Goal: Task Accomplishment & Management: Complete application form

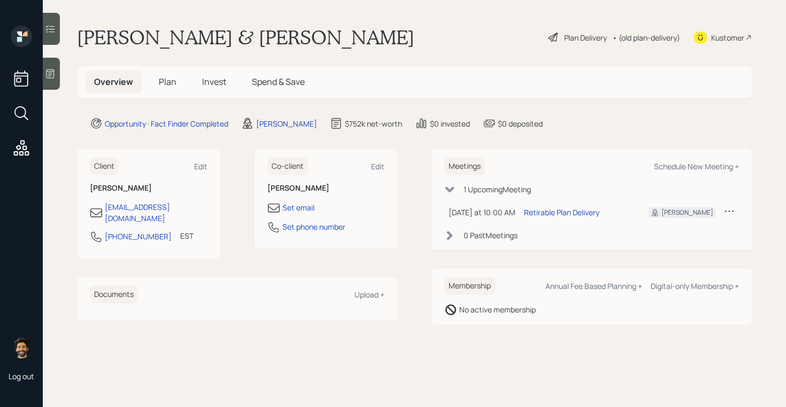
click at [137, 63] on main "[PERSON_NAME] & [PERSON_NAME] Plan Delivery • (old plan-delivery) Kustomer Over…" at bounding box center [414, 203] width 743 height 407
click at [171, 86] on span "Plan" at bounding box center [168, 82] width 18 height 12
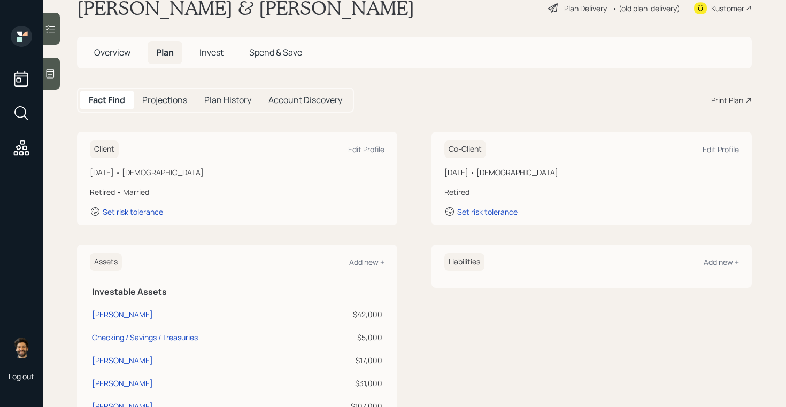
scroll to position [29, 0]
click at [50, 72] on icon at bounding box center [50, 73] width 11 height 11
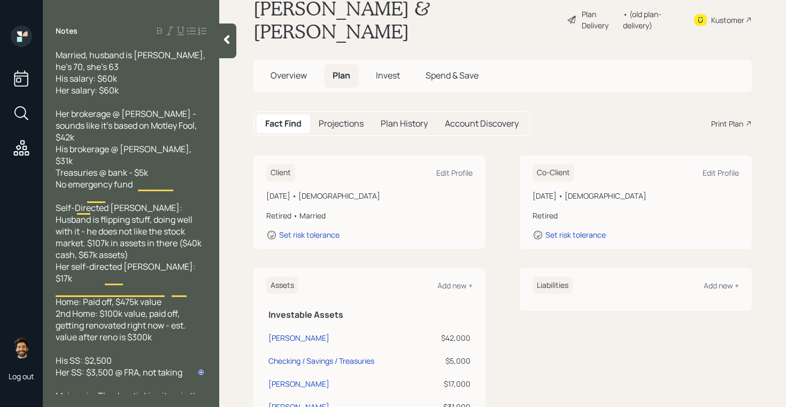
click at [220, 42] on div at bounding box center [227, 41] width 17 height 35
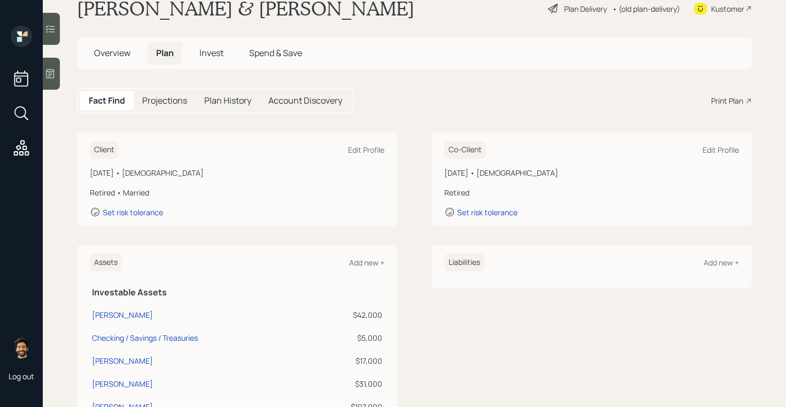
click at [142, 15] on h1 "[PERSON_NAME] & [PERSON_NAME]" at bounding box center [245, 9] width 337 height 24
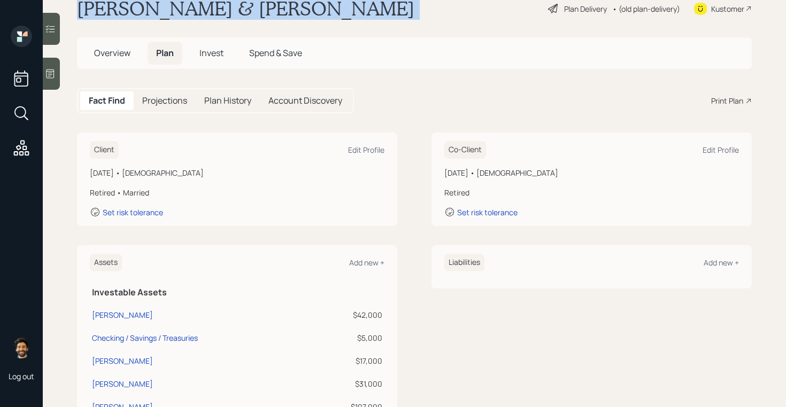
click at [142, 15] on h1 "[PERSON_NAME] & [PERSON_NAME]" at bounding box center [245, 9] width 337 height 24
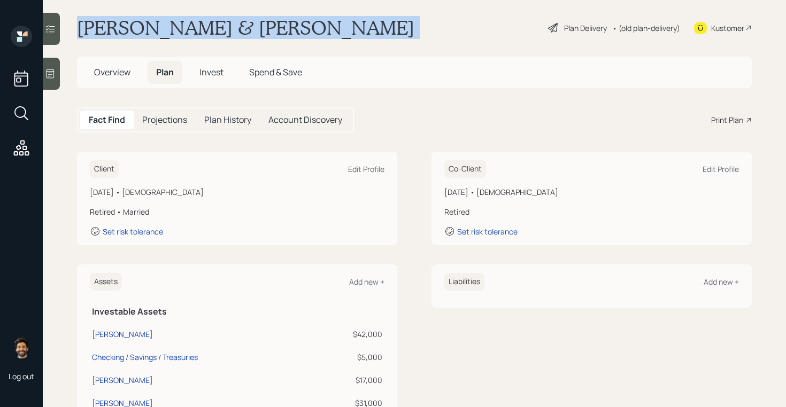
scroll to position [10, 0]
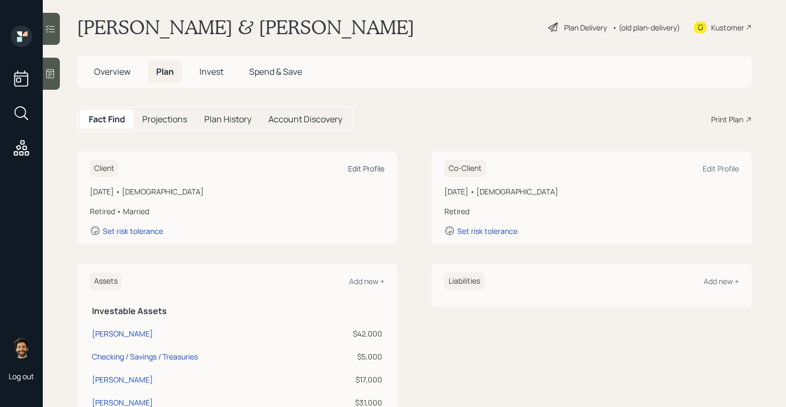
click at [360, 166] on div "Edit Profile" at bounding box center [366, 169] width 36 height 10
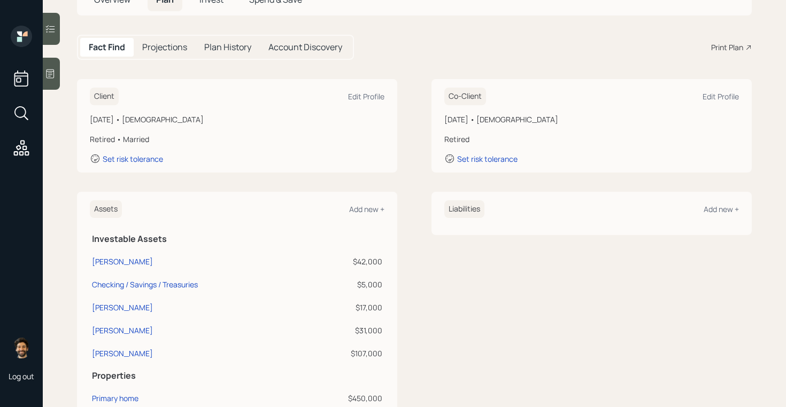
scroll to position [60, 0]
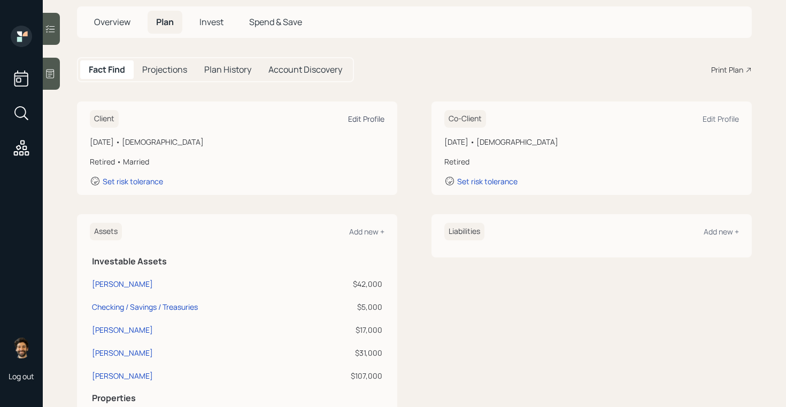
click at [365, 121] on div "Edit Profile" at bounding box center [366, 119] width 36 height 10
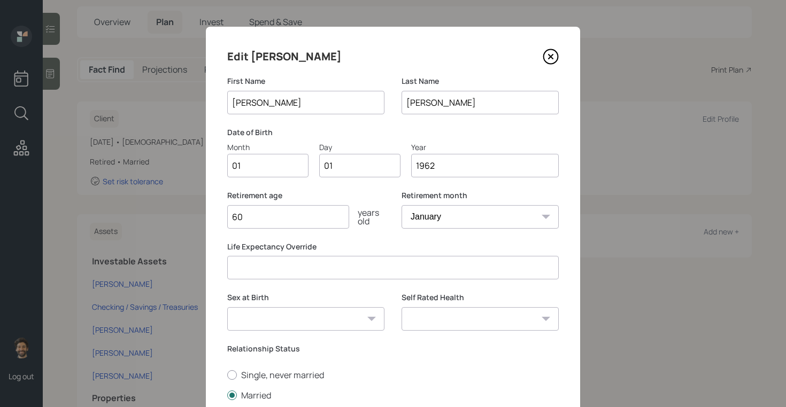
click at [264, 165] on input "01" at bounding box center [267, 166] width 81 height 24
type input "0"
type input "11"
type input "0"
type input "30"
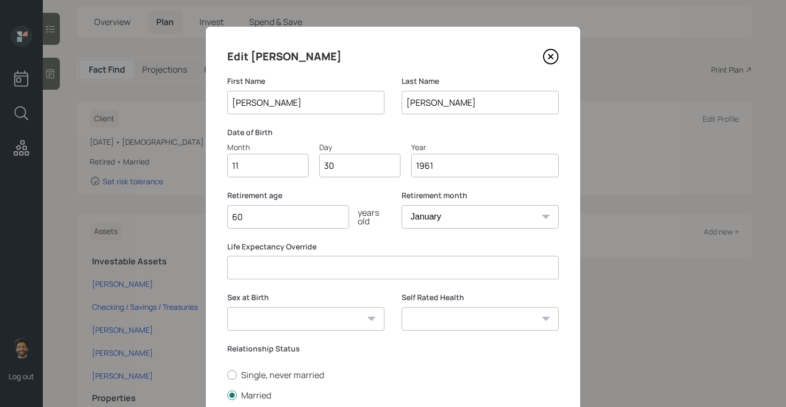
scroll to position [140, 0]
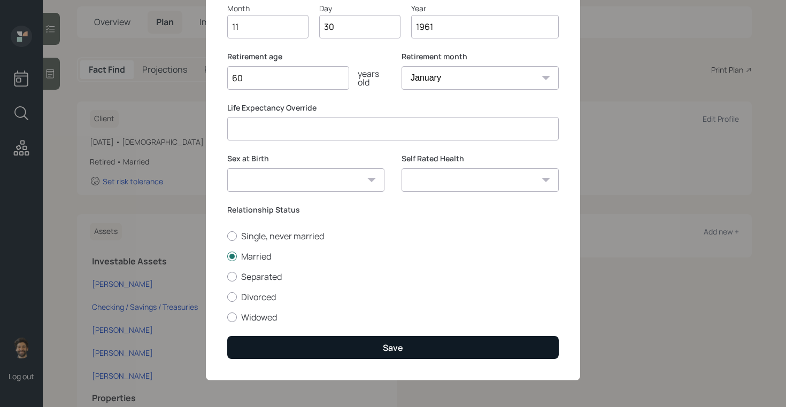
type input "1961"
click at [265, 356] on button "Save" at bounding box center [393, 347] width 332 height 23
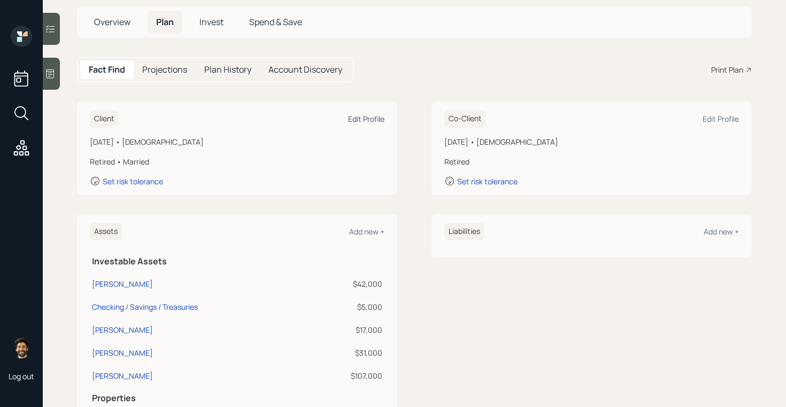
click at [366, 114] on div "Edit Profile" at bounding box center [366, 119] width 36 height 10
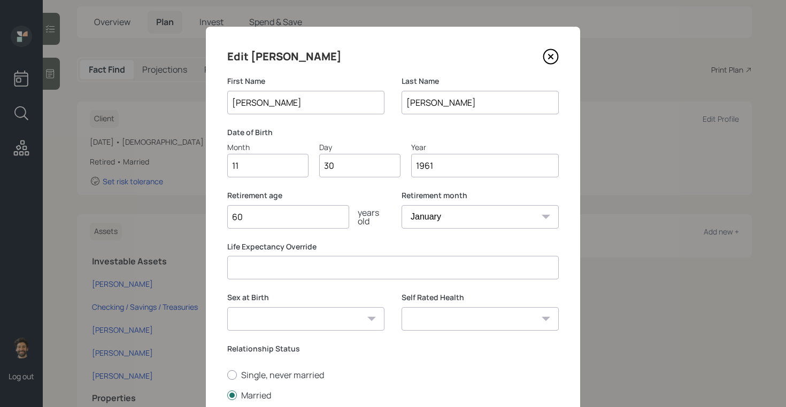
drag, startPoint x: 259, startPoint y: 222, endPoint x: 221, endPoint y: 220, distance: 38.0
click at [221, 220] on div "Edit [PERSON_NAME] First Name [PERSON_NAME] Last Name [PERSON_NAME] Date of Bir…" at bounding box center [393, 273] width 374 height 493
click at [261, 196] on label "Retirement age" at bounding box center [305, 195] width 157 height 11
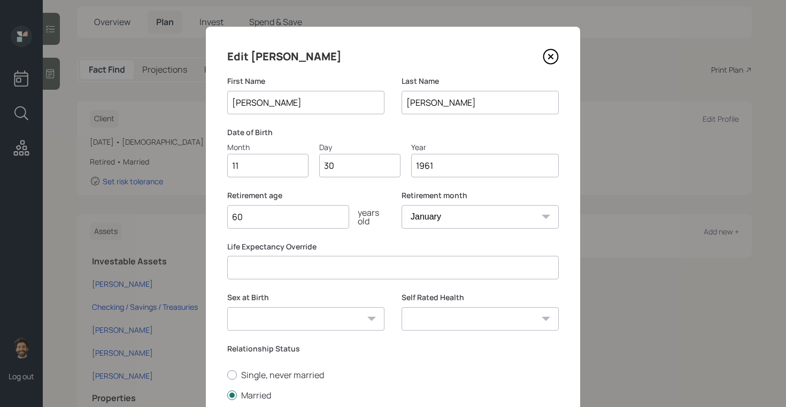
click at [271, 213] on input "60" at bounding box center [288, 217] width 122 height 24
type input "6"
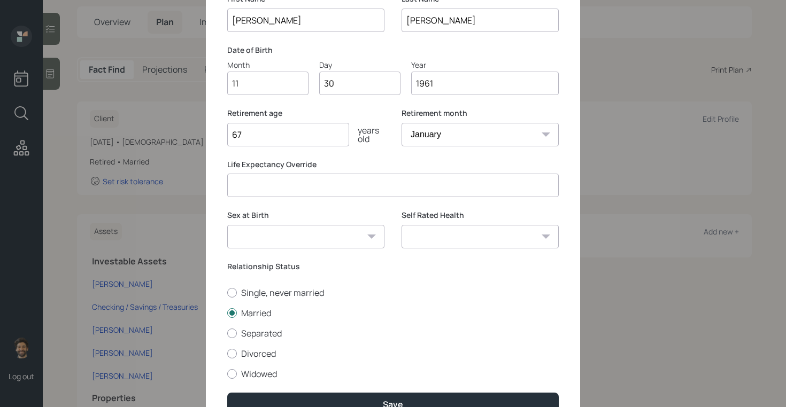
scroll to position [140, 0]
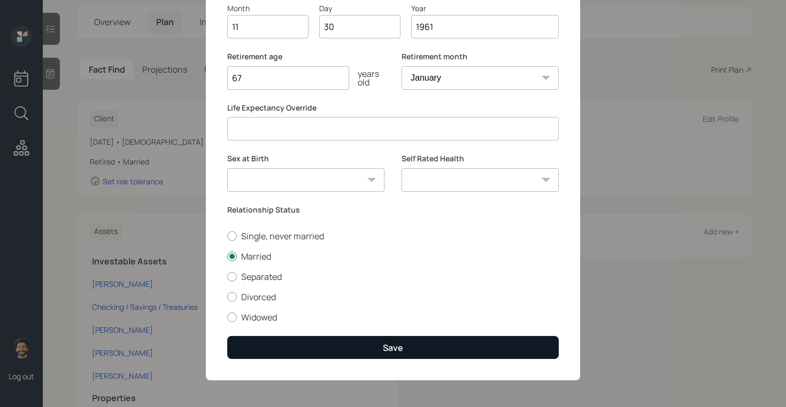
type input "67"
click at [238, 351] on button "Save" at bounding box center [393, 347] width 332 height 23
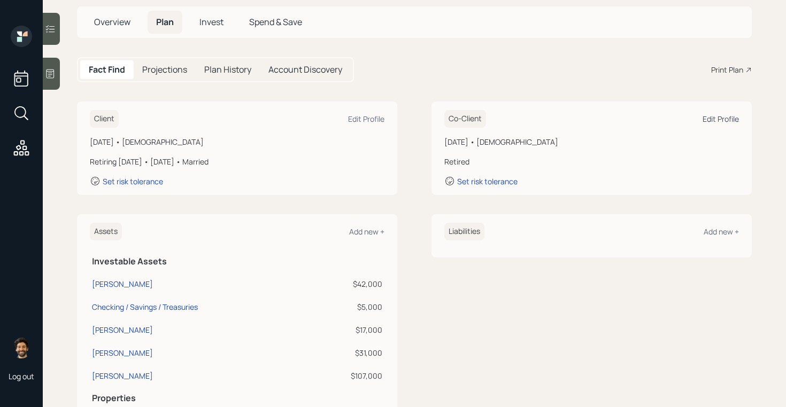
click at [717, 118] on div "Edit Profile" at bounding box center [721, 119] width 36 height 10
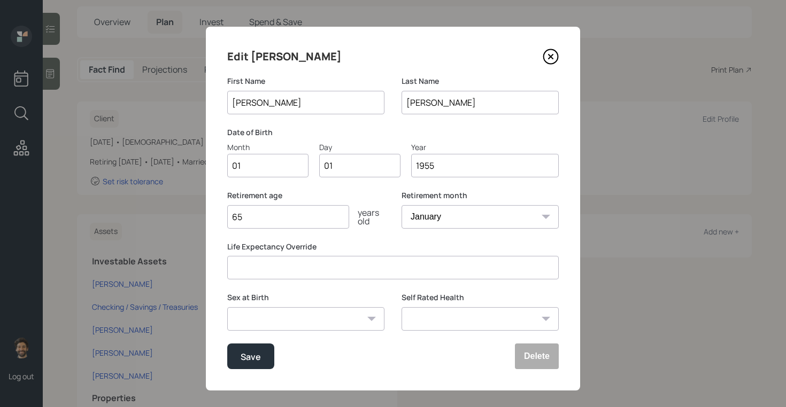
click at [265, 161] on input "01" at bounding box center [267, 166] width 81 height 24
type input "02"
type input "0"
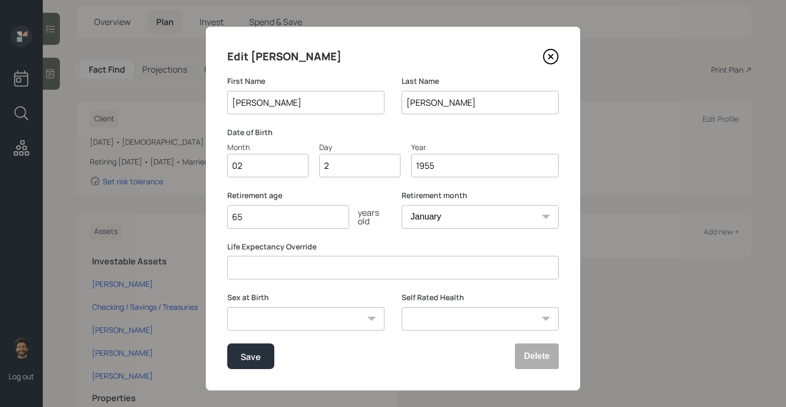
type input "25"
drag, startPoint x: 441, startPoint y: 177, endPoint x: 392, endPoint y: 172, distance: 49.5
click at [392, 172] on div "Month 02 Day 25 Year [DATE]" at bounding box center [393, 160] width 332 height 36
click at [426, 160] on input "1955" at bounding box center [485, 166] width 148 height 24
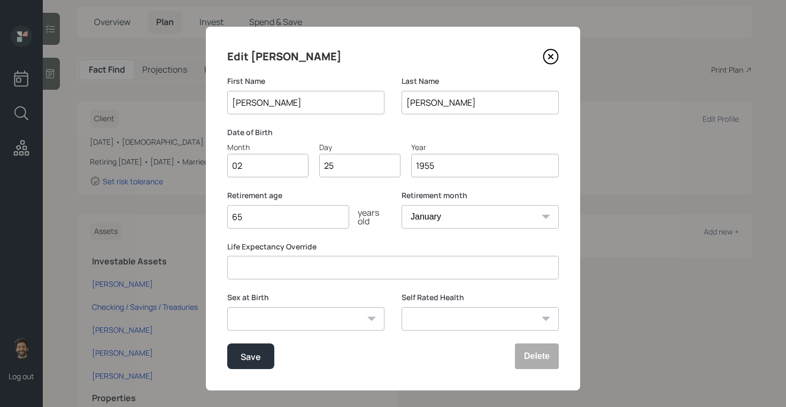
click at [426, 160] on input "1955" at bounding box center [485, 166] width 148 height 24
click at [247, 361] on div "Save" at bounding box center [251, 357] width 20 height 14
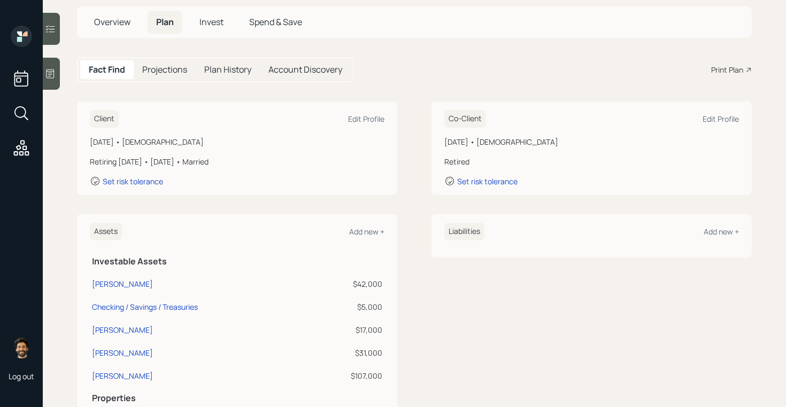
click at [159, 72] on h5 "Projections" at bounding box center [164, 70] width 45 height 10
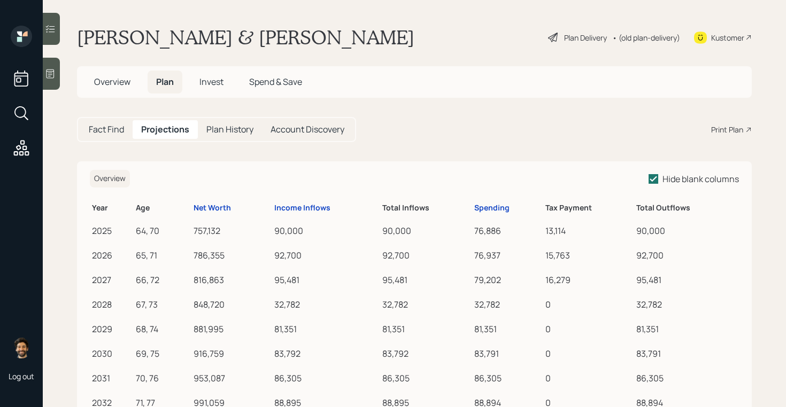
click at [213, 403] on div "991,059" at bounding box center [232, 403] width 76 height 13
click at [295, 206] on div "Income Inflows" at bounding box center [302, 208] width 56 height 9
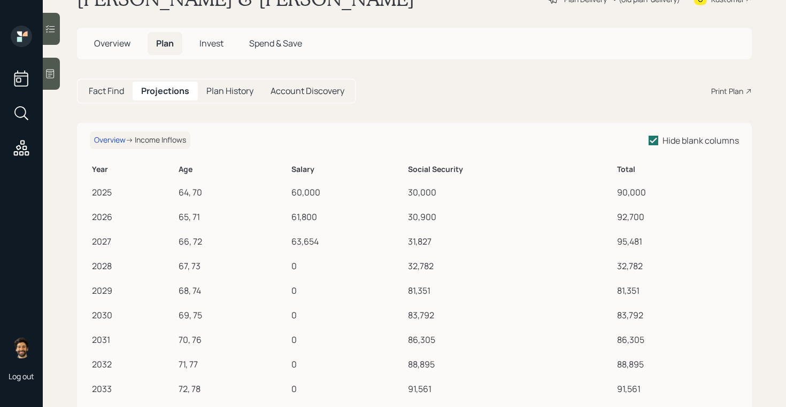
scroll to position [21, 0]
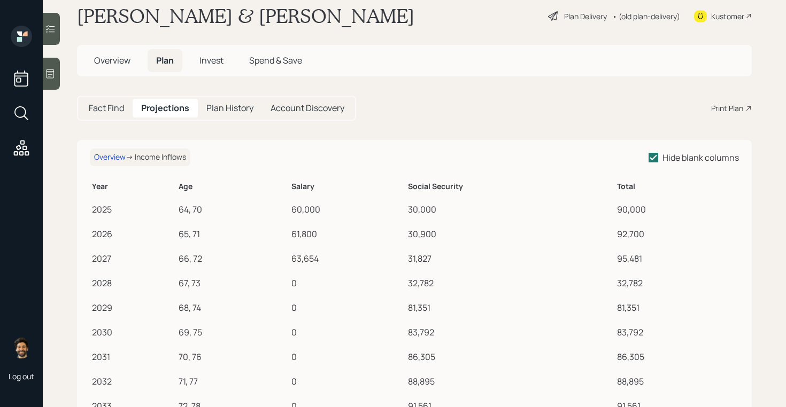
click at [103, 107] on h5 "Fact Find" at bounding box center [106, 108] width 35 height 10
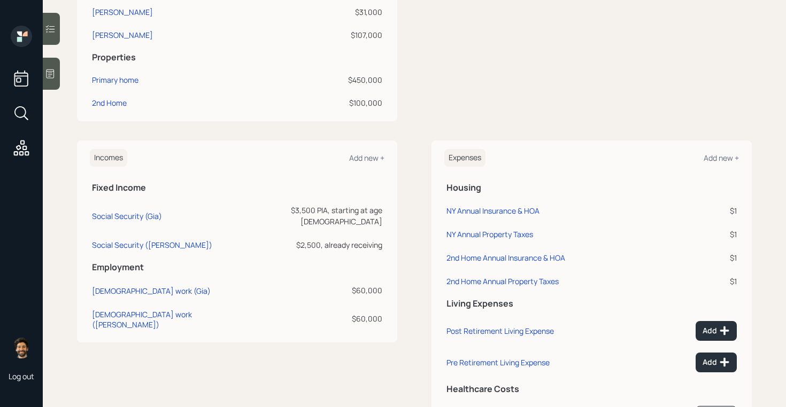
scroll to position [490, 0]
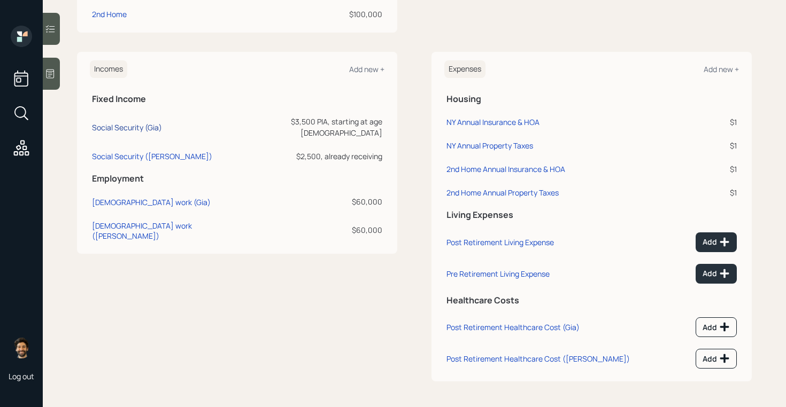
click at [121, 125] on div "Social Security (Gia)" at bounding box center [127, 127] width 70 height 10
select select "12"
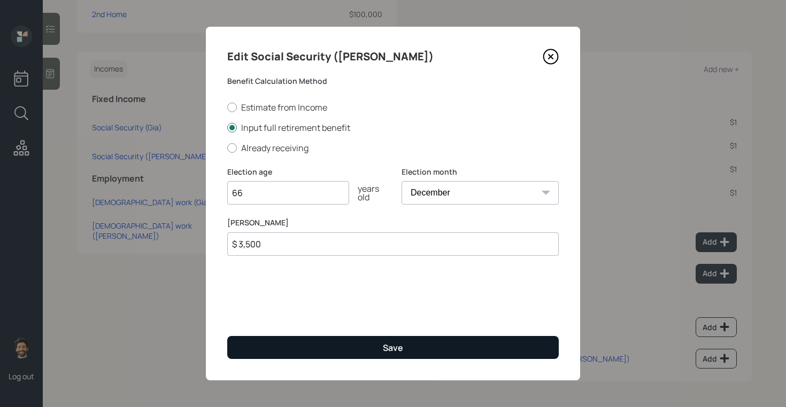
type input "66"
click at [267, 343] on button "Save" at bounding box center [393, 347] width 332 height 23
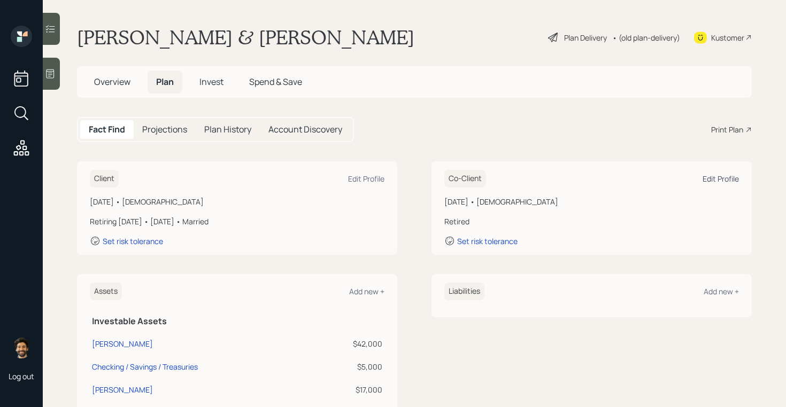
click at [720, 176] on div "Edit Profile" at bounding box center [721, 179] width 36 height 10
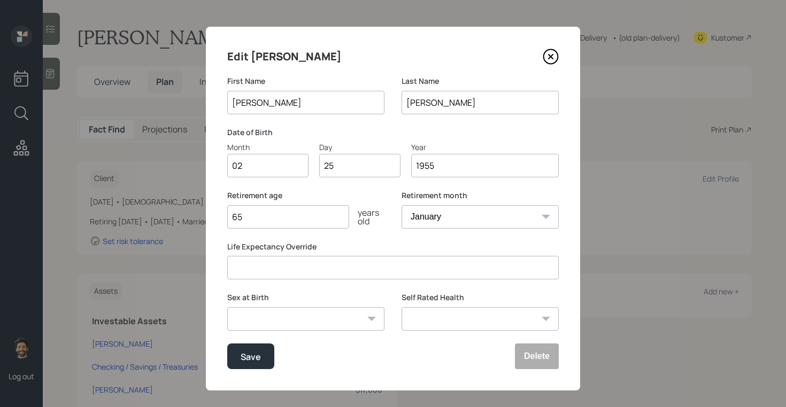
click at [272, 220] on input "65" at bounding box center [288, 217] width 122 height 24
type input "6"
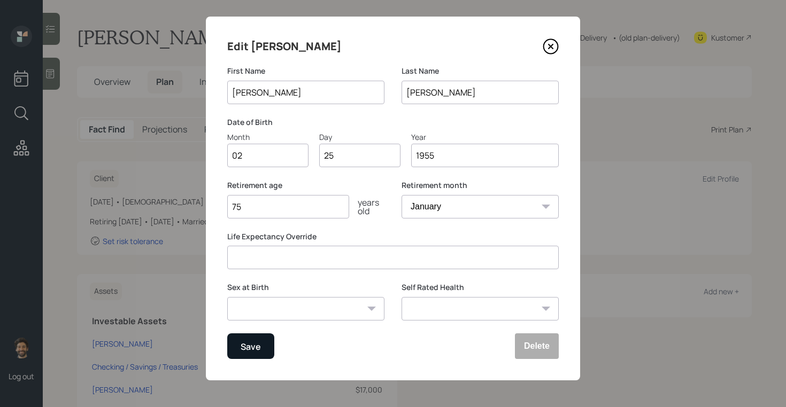
type input "75"
click at [245, 347] on div "Save" at bounding box center [251, 347] width 20 height 14
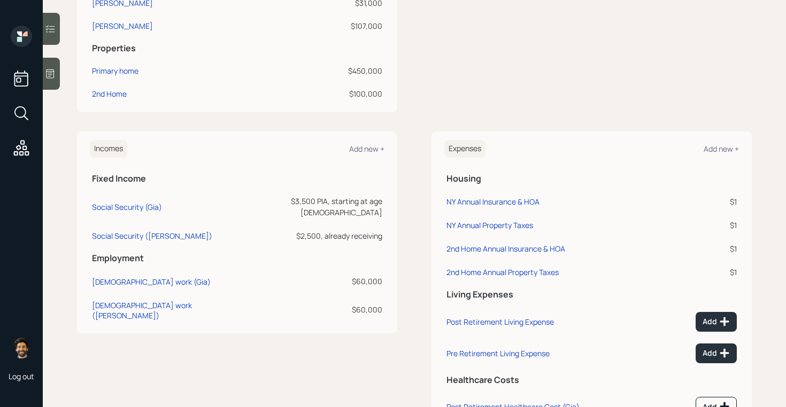
scroll to position [490, 0]
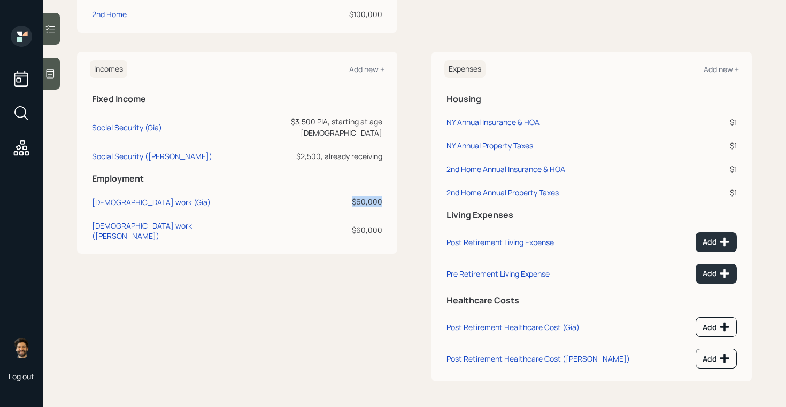
drag, startPoint x: 381, startPoint y: 190, endPoint x: 341, endPoint y: 190, distance: 39.6
click at [341, 196] on div "$60,000" at bounding box center [309, 201] width 145 height 11
drag, startPoint x: 384, startPoint y: 214, endPoint x: 344, endPoint y: 214, distance: 40.6
click at [344, 214] on div "Incomes Add new + Fixed Income Social Security (Gia) $3,500 PIA, starting at ag…" at bounding box center [237, 153] width 320 height 202
drag, startPoint x: 383, startPoint y: 191, endPoint x: 345, endPoint y: 191, distance: 38.0
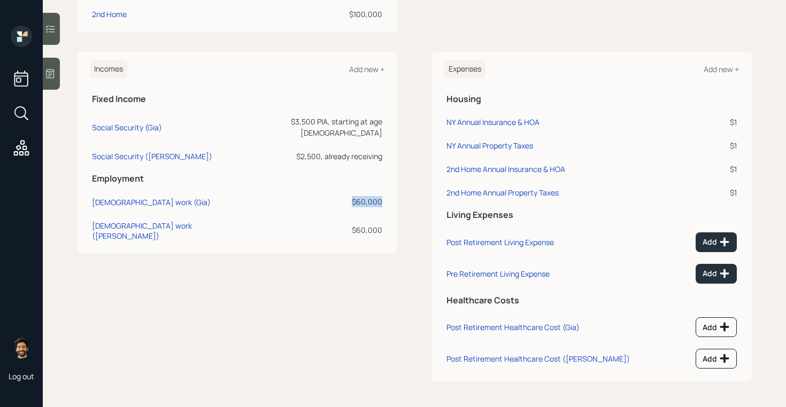
click at [345, 191] on td "$60,000" at bounding box center [309, 201] width 149 height 24
drag, startPoint x: 382, startPoint y: 216, endPoint x: 338, endPoint y: 216, distance: 43.8
click at [338, 225] on div "$60,000" at bounding box center [309, 230] width 145 height 11
drag, startPoint x: 382, startPoint y: 191, endPoint x: 348, endPoint y: 191, distance: 34.8
click at [348, 196] on div "$60,000" at bounding box center [309, 201] width 145 height 11
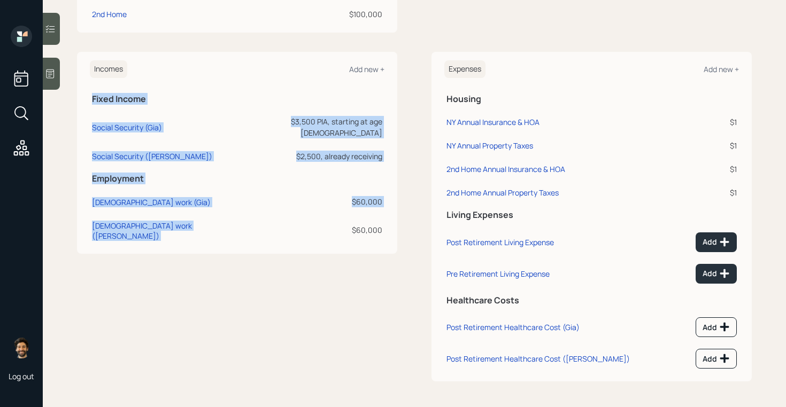
drag, startPoint x: 387, startPoint y: 220, endPoint x: 344, endPoint y: 217, distance: 43.4
click at [344, 217] on div "Incomes Add new + Fixed Income Social Security (Gia) $3,500 PIA, starting at ag…" at bounding box center [237, 153] width 320 height 202
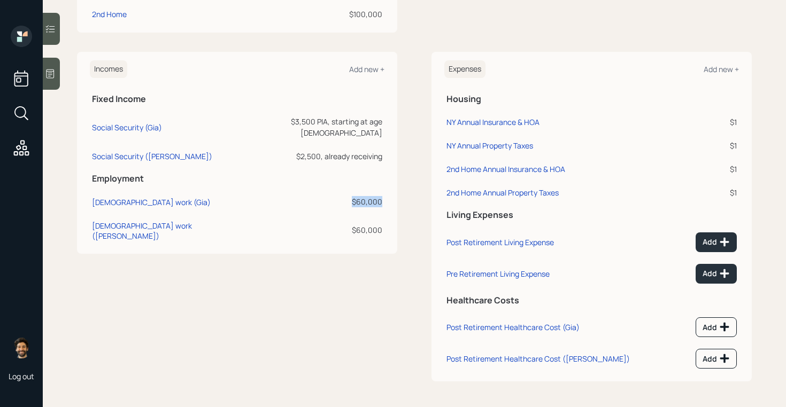
drag, startPoint x: 383, startPoint y: 190, endPoint x: 338, endPoint y: 190, distance: 44.9
click at [339, 190] on td "$60,000" at bounding box center [309, 201] width 149 height 24
drag, startPoint x: 383, startPoint y: 213, endPoint x: 344, endPoint y: 213, distance: 39.0
click at [344, 213] on td "$60,000" at bounding box center [309, 228] width 149 height 33
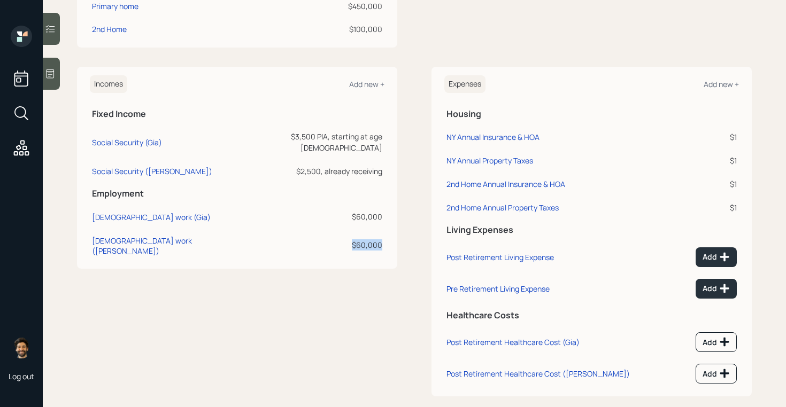
scroll to position [469, 0]
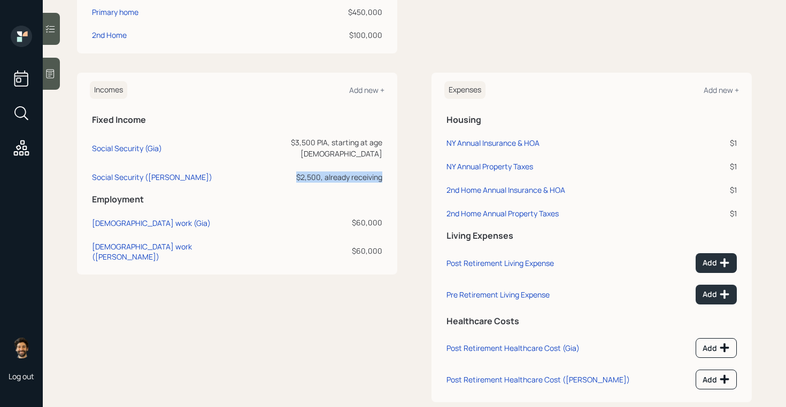
drag, startPoint x: 382, startPoint y: 163, endPoint x: 291, endPoint y: 167, distance: 91.5
click at [291, 167] on td "$2,500, already receiving" at bounding box center [309, 176] width 149 height 24
click at [304, 172] on div "$2,500, already receiving" at bounding box center [309, 177] width 145 height 11
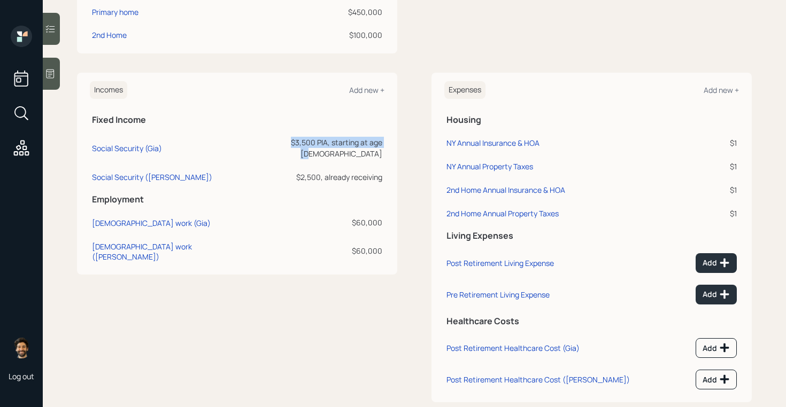
drag, startPoint x: 381, startPoint y: 143, endPoint x: 265, endPoint y: 143, distance: 116.0
click at [265, 143] on div "$3,500 PIA, starting at age [DEMOGRAPHIC_DATA]" at bounding box center [309, 148] width 145 height 22
click at [116, 147] on div "Social Security (Gia)" at bounding box center [127, 148] width 70 height 10
select select "12"
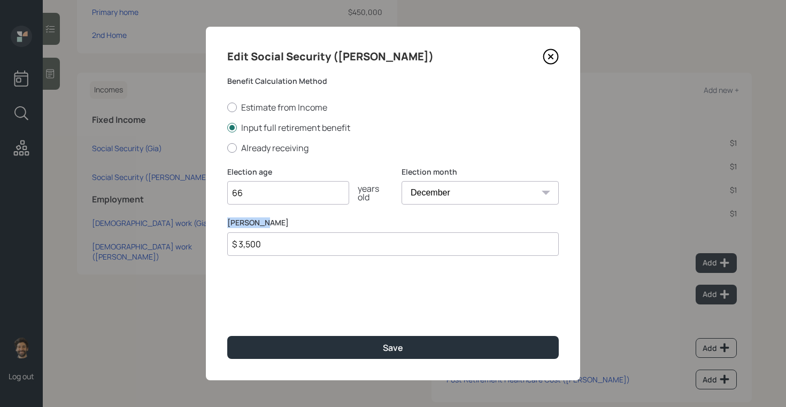
drag, startPoint x: 225, startPoint y: 222, endPoint x: 268, endPoint y: 224, distance: 43.3
click at [268, 224] on div "Edit Social Security (Gia) Benefit Calculation Method Estimate from Income Inpu…" at bounding box center [393, 204] width 374 height 354
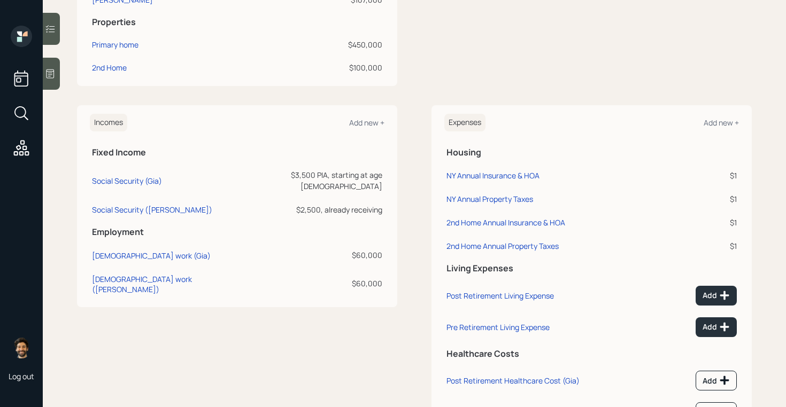
scroll to position [436, 0]
click at [136, 176] on div "Social Security (Gia)" at bounding box center [127, 181] width 70 height 10
select select "12"
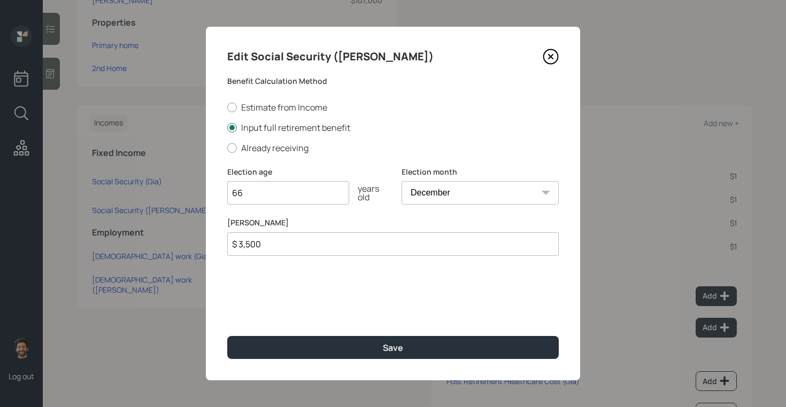
click at [266, 245] on input "$ 3,500" at bounding box center [393, 245] width 332 height 24
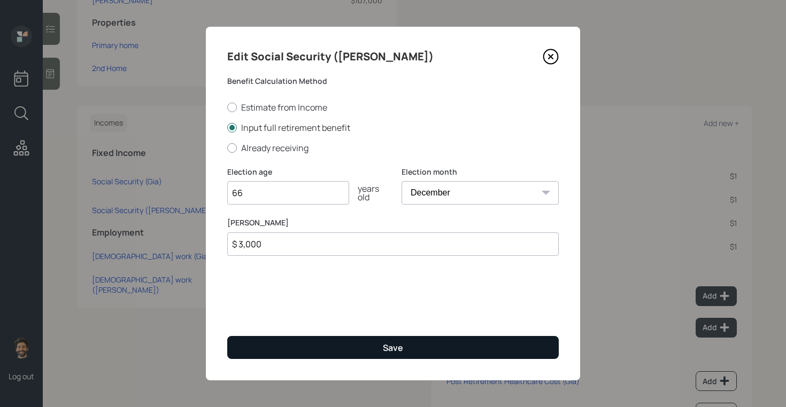
type input "$ 3,000"
click at [272, 350] on button "Save" at bounding box center [393, 347] width 332 height 23
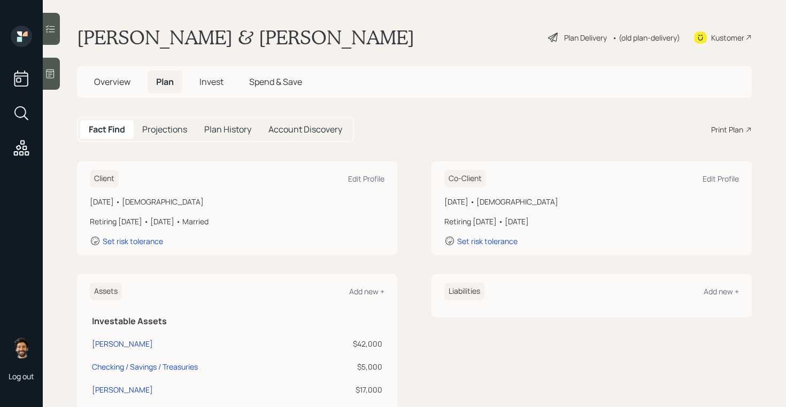
click at [159, 125] on h5 "Projections" at bounding box center [164, 130] width 45 height 10
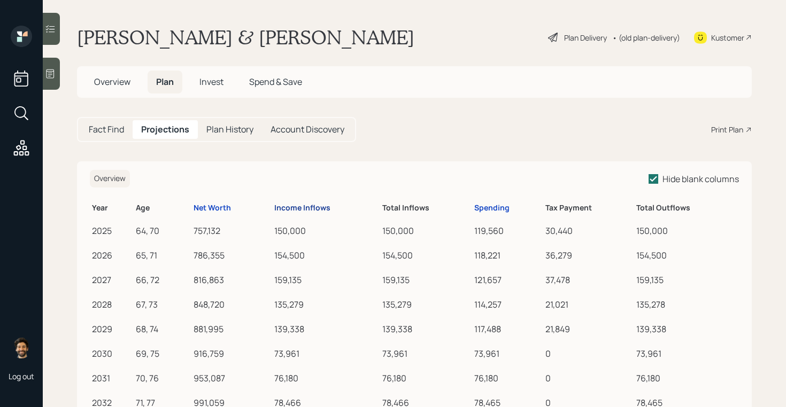
click at [297, 206] on div "Income Inflows" at bounding box center [302, 208] width 56 height 9
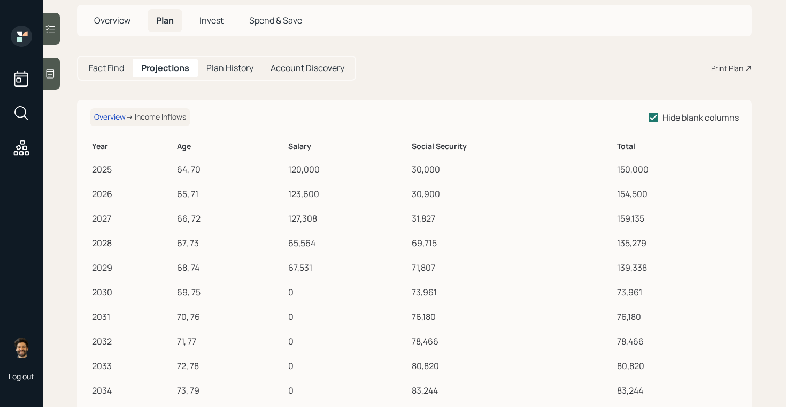
scroll to position [65, 0]
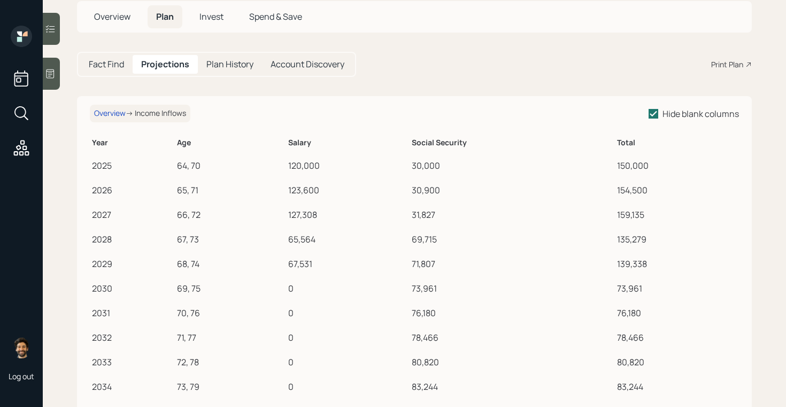
click at [105, 63] on h5 "Fact Find" at bounding box center [106, 64] width 35 height 10
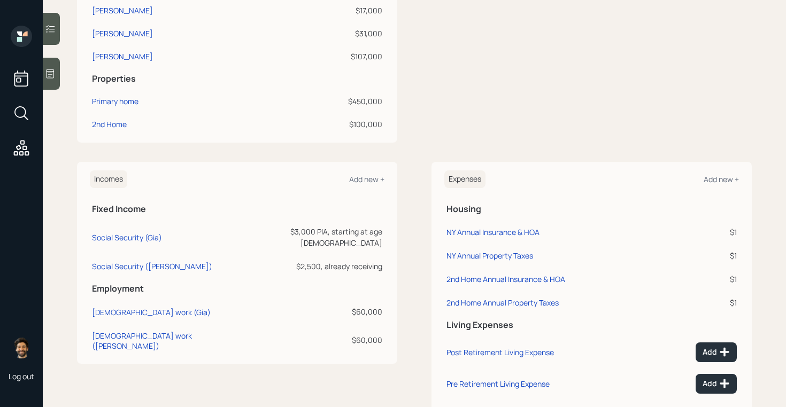
scroll to position [394, 0]
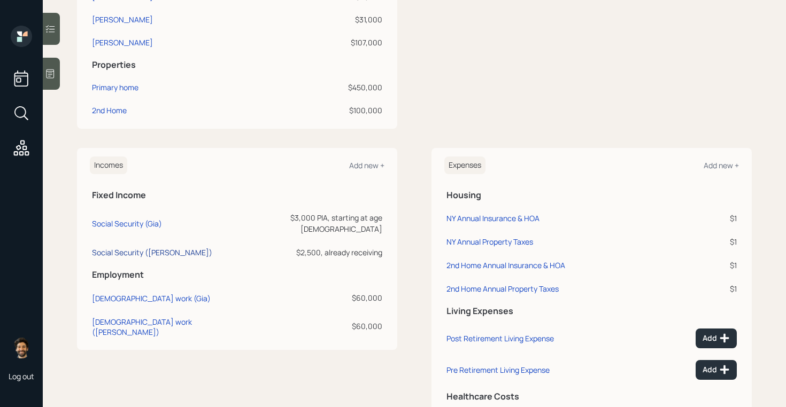
click at [125, 248] on div "Social Security ([PERSON_NAME])" at bounding box center [152, 253] width 120 height 10
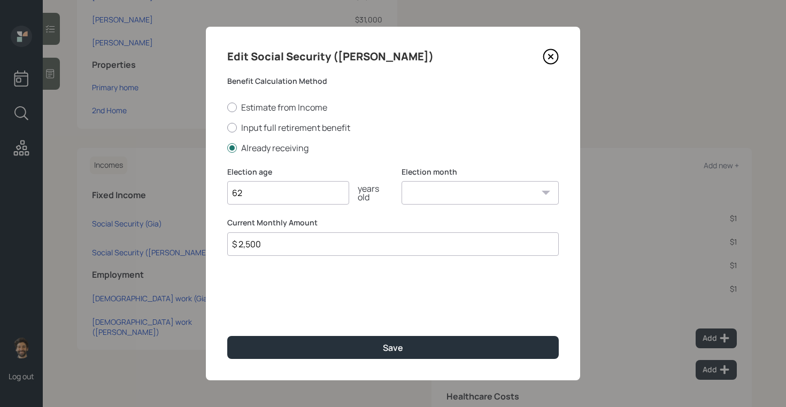
click at [263, 244] on input "$ 2,500" at bounding box center [393, 245] width 332 height 24
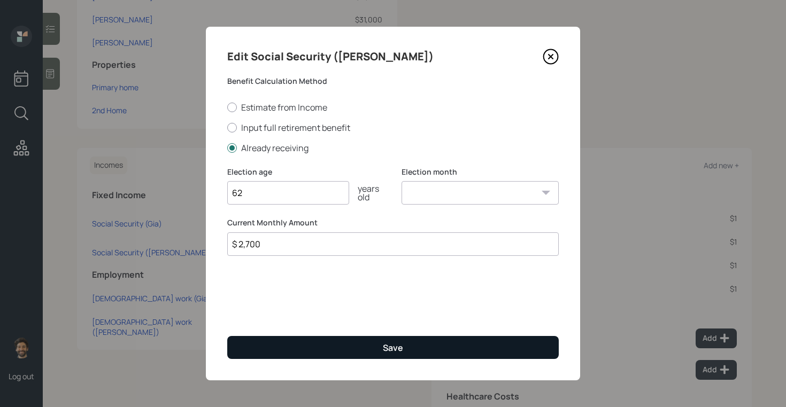
type input "$ 2,700"
click at [263, 345] on button "Save" at bounding box center [393, 347] width 332 height 23
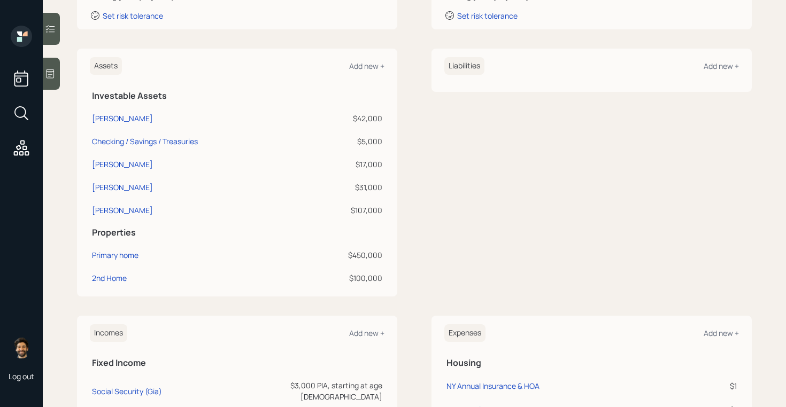
scroll to position [210, 0]
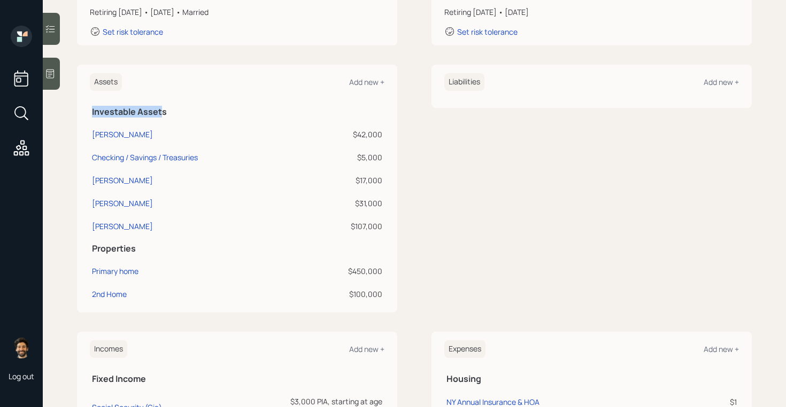
drag, startPoint x: 91, startPoint y: 111, endPoint x: 161, endPoint y: 112, distance: 70.6
click at [161, 112] on th "Investable Assets" at bounding box center [237, 110] width 295 height 22
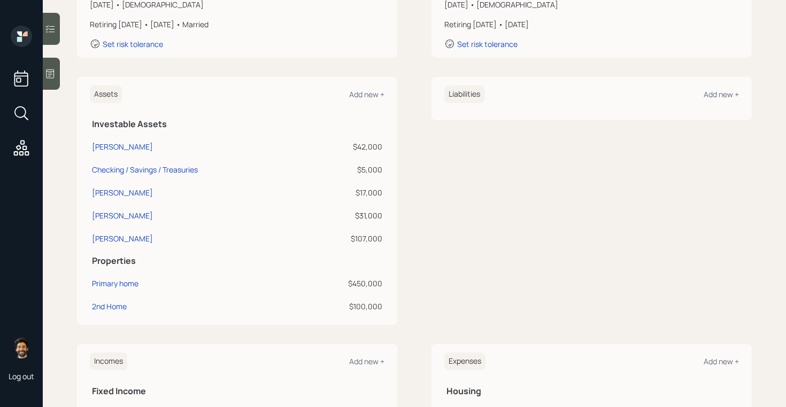
click at [366, 146] on div "$42,000" at bounding box center [346, 146] width 72 height 11
click at [355, 144] on div "$42,000" at bounding box center [346, 146] width 72 height 11
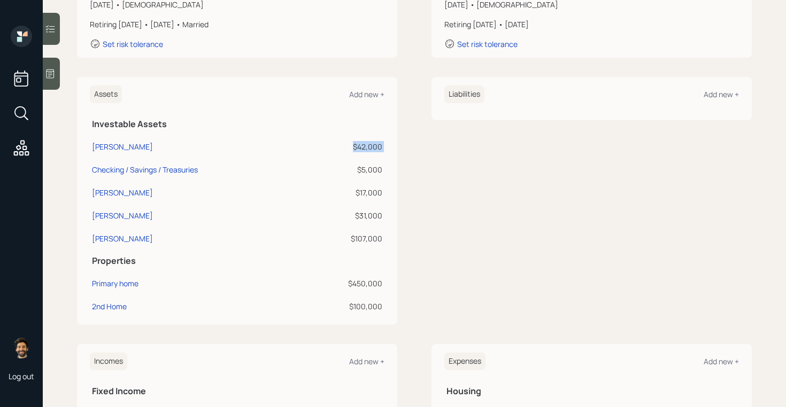
click at [355, 144] on div "$42,000" at bounding box center [346, 146] width 72 height 11
click at [365, 194] on div "$17,000" at bounding box center [346, 192] width 72 height 11
click at [373, 142] on div "$42,000" at bounding box center [346, 146] width 72 height 11
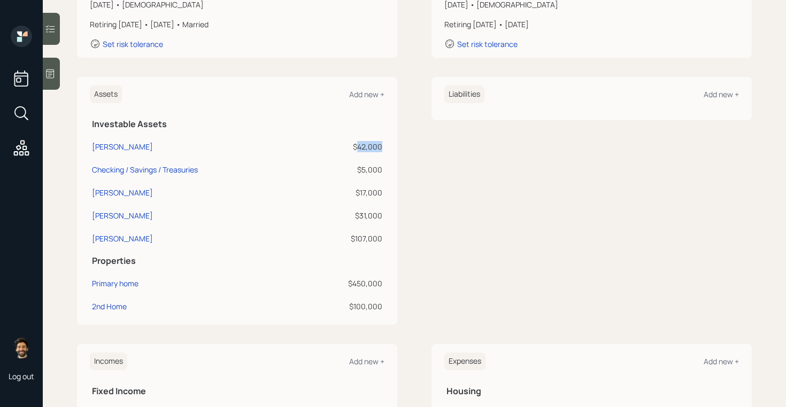
click at [373, 142] on div "$42,000" at bounding box center [346, 146] width 72 height 11
click at [373, 190] on div "$17,000" at bounding box center [346, 192] width 72 height 11
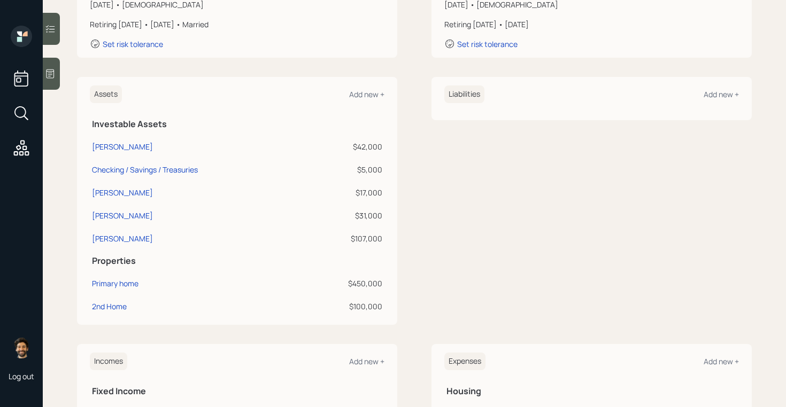
click at [356, 147] on div "$42,000" at bounding box center [346, 146] width 72 height 11
click at [363, 194] on div "$17,000" at bounding box center [346, 192] width 72 height 11
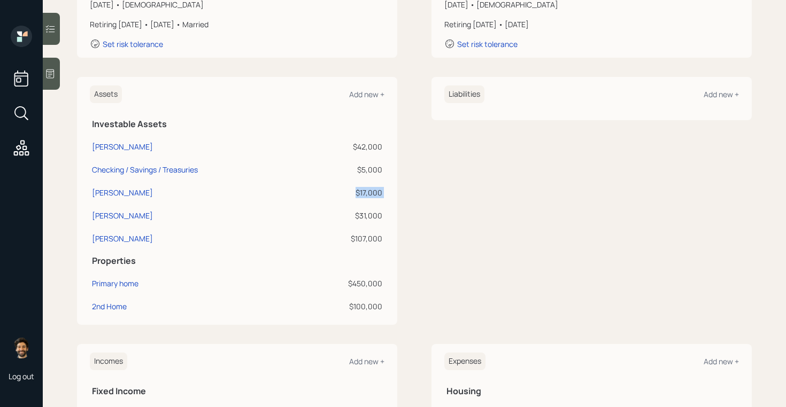
click at [363, 194] on div "$17,000" at bounding box center [346, 192] width 72 height 11
click at [138, 146] on div "[PERSON_NAME]" at bounding box center [122, 146] width 61 height 11
select select "taxable"
select select "balanced"
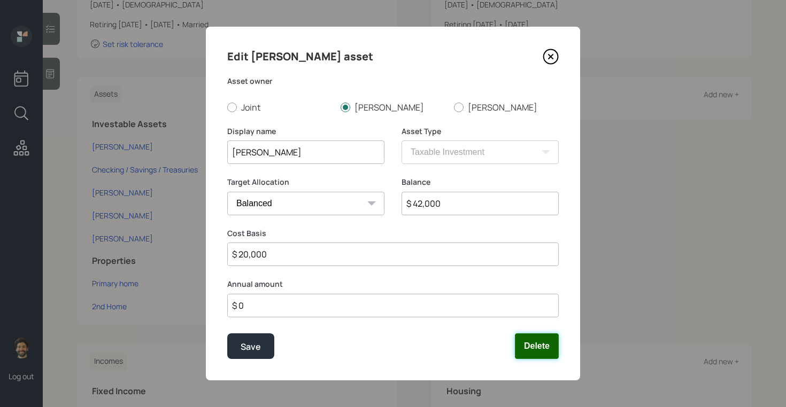
click at [539, 348] on button "Delete" at bounding box center [537, 347] width 44 height 26
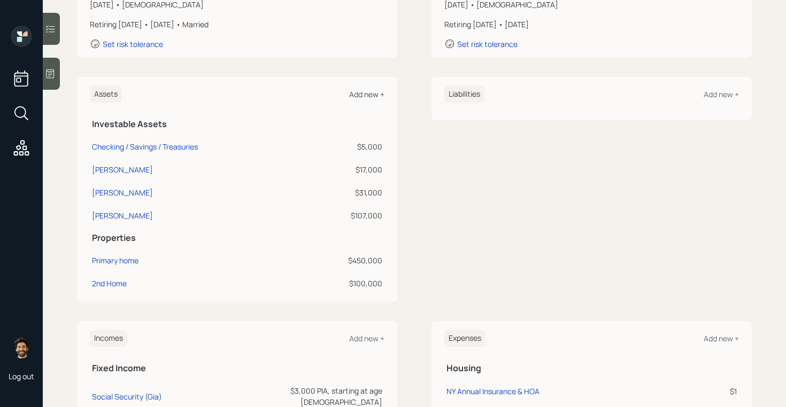
click at [363, 94] on div "Add new +" at bounding box center [366, 94] width 35 height 10
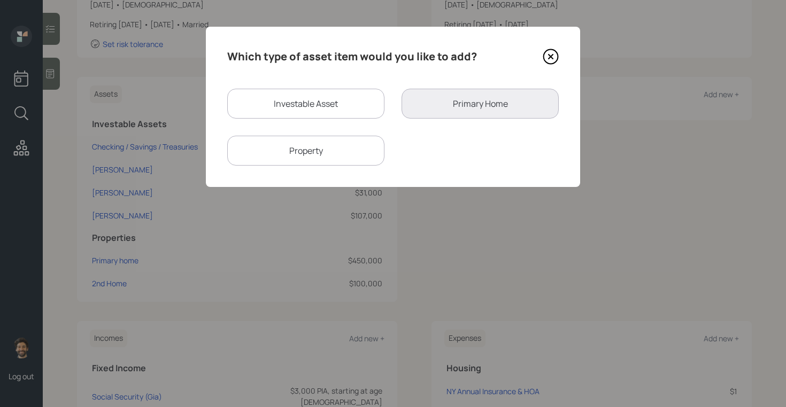
click at [295, 100] on div "Investable Asset" at bounding box center [305, 104] width 157 height 30
select select "taxable"
select select "balanced"
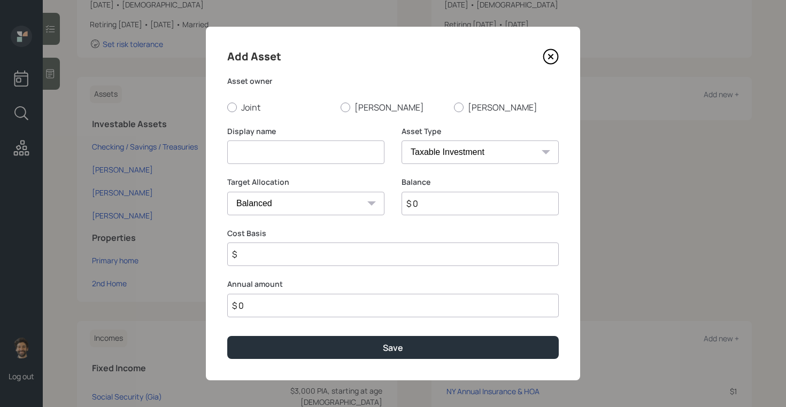
click at [283, 151] on input at bounding box center [305, 153] width 157 height 24
type input "[PERSON_NAME]"
click at [456, 213] on input "$ 0" at bounding box center [480, 204] width 157 height 24
type input "$ 42,000"
click at [450, 151] on select "SEP [PERSON_NAME] IRA 401(k) [PERSON_NAME] 401(k) 403(b) [PERSON_NAME] 403(b) 4…" at bounding box center [480, 153] width 157 height 24
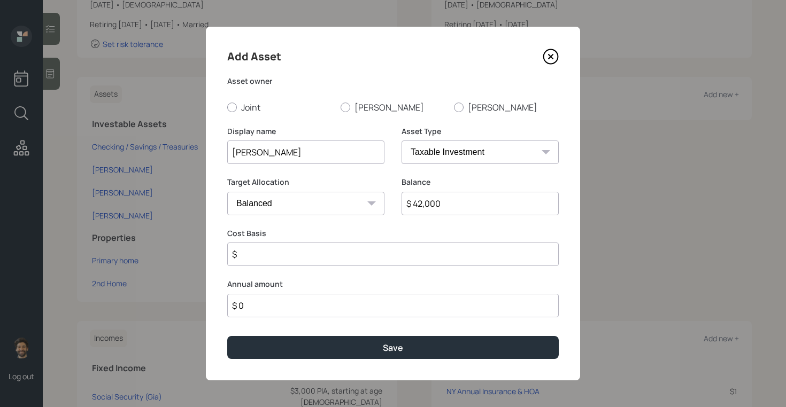
select select "roth_ira"
click at [402, 141] on select "SEP [PERSON_NAME] IRA 401(k) [PERSON_NAME] 401(k) 403(b) [PERSON_NAME] 403(b) 4…" at bounding box center [480, 153] width 157 height 24
click at [286, 255] on input "$" at bounding box center [393, 255] width 332 height 24
type input "$ 0"
click at [350, 107] on label "[PERSON_NAME]" at bounding box center [393, 108] width 105 height 12
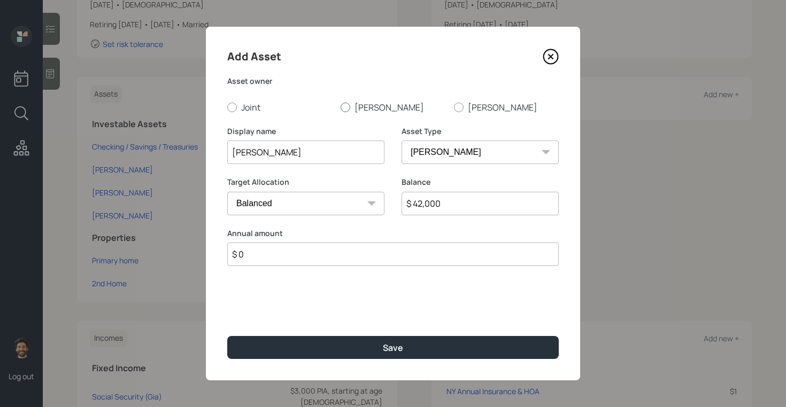
click at [341, 107] on input "[PERSON_NAME]" at bounding box center [340, 107] width 1 height 1
radio input "true"
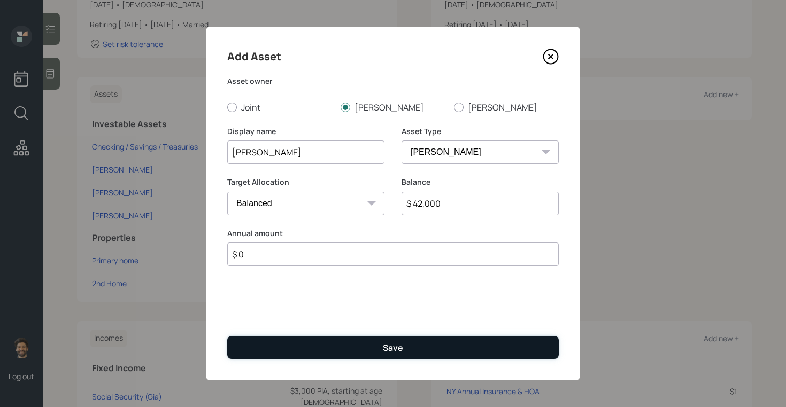
click at [300, 344] on button "Save" at bounding box center [393, 347] width 332 height 23
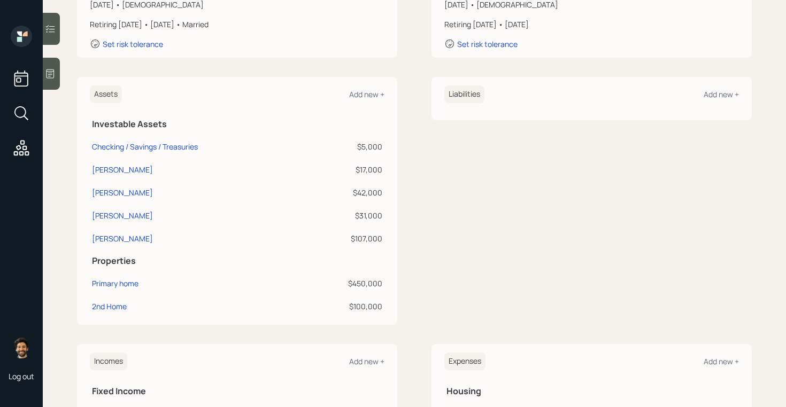
click at [46, 82] on div at bounding box center [51, 74] width 17 height 32
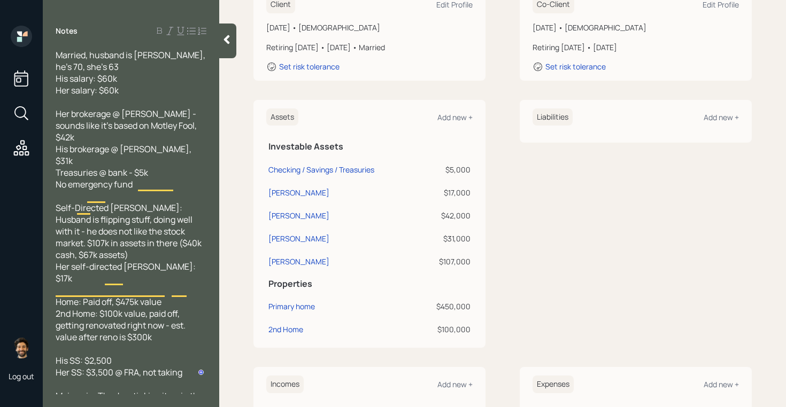
click at [221, 45] on div at bounding box center [227, 41] width 17 height 35
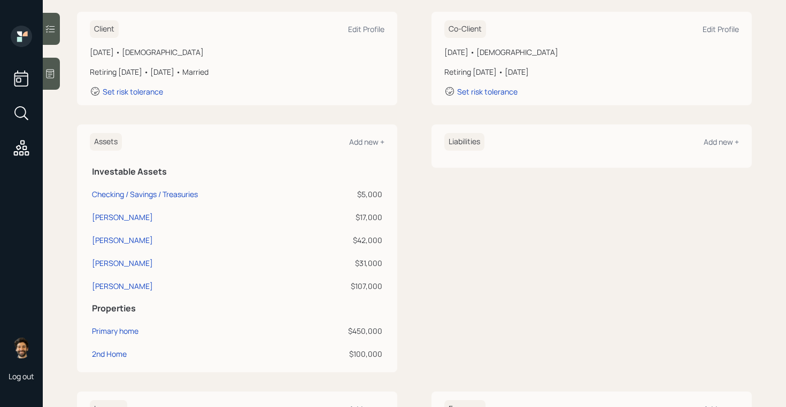
scroll to position [131, 0]
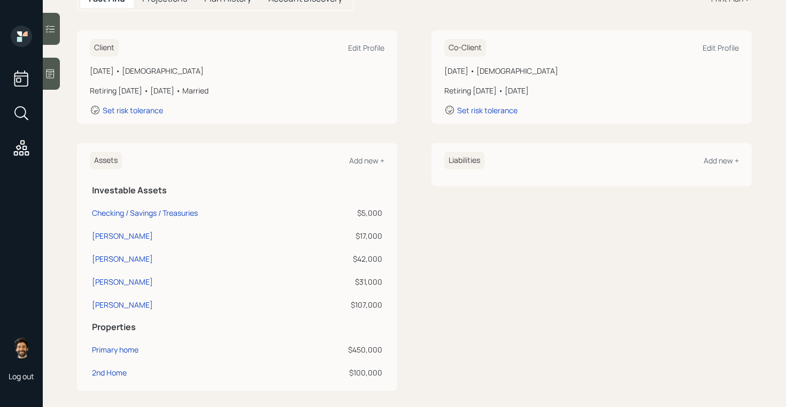
click at [361, 235] on div "$17,000" at bounding box center [346, 235] width 72 height 11
click at [365, 253] on div "$42,000" at bounding box center [346, 258] width 72 height 11
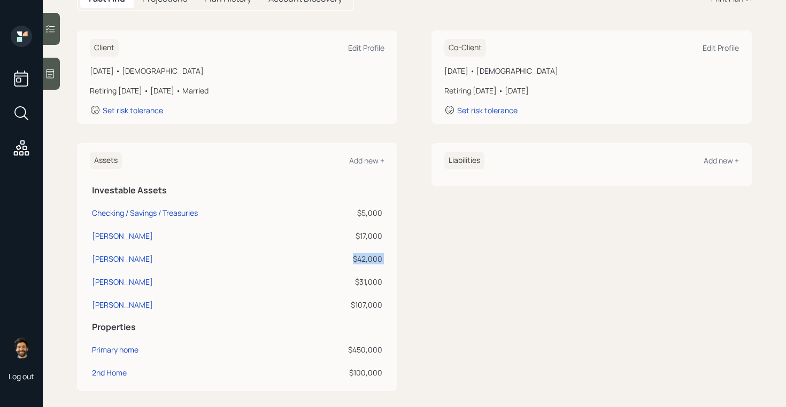
click at [365, 253] on div "$42,000" at bounding box center [346, 258] width 72 height 11
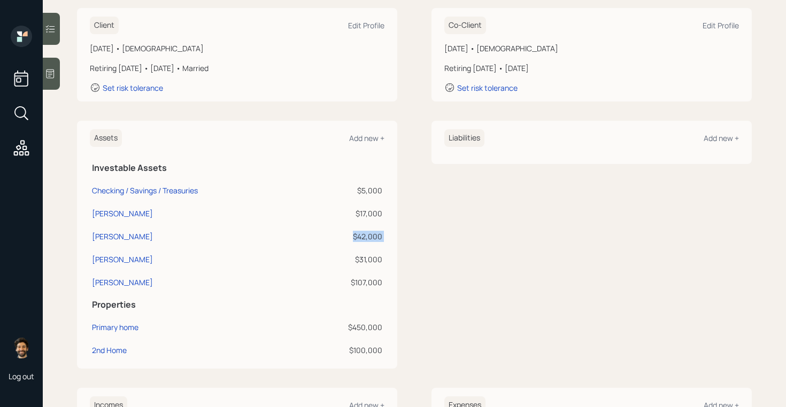
scroll to position [138, 0]
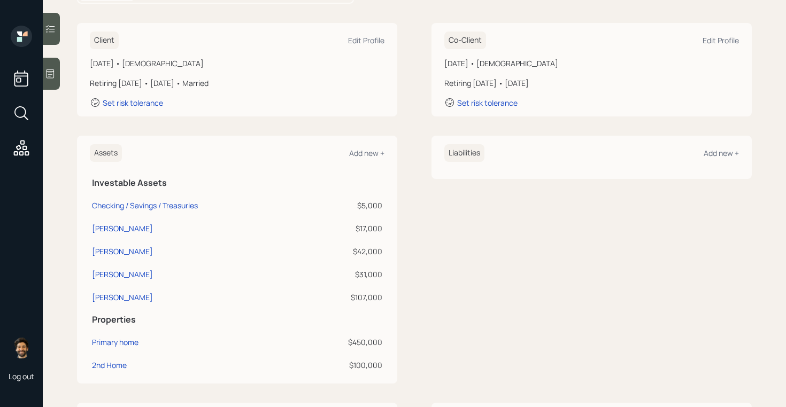
click at [384, 293] on div "Assets Add new + Investable Assets Checking / Savings / Treasuries $5,000 [PERS…" at bounding box center [237, 260] width 320 height 248
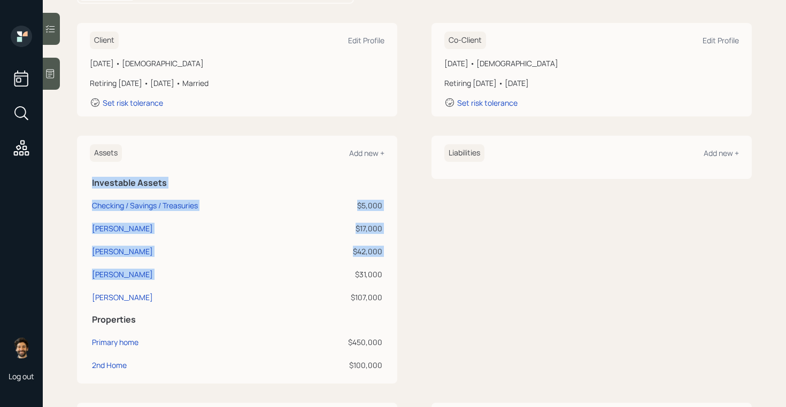
drag, startPoint x: 384, startPoint y: 296, endPoint x: 314, endPoint y: 272, distance: 74.1
click at [314, 272] on div "Assets Add new + Investable Assets Checking / Savings / Treasuries $5,000 [PERS…" at bounding box center [237, 260] width 320 height 248
click at [314, 272] on div "$31,000" at bounding box center [346, 274] width 72 height 11
drag, startPoint x: 91, startPoint y: 277, endPoint x: 385, endPoint y: 296, distance: 294.2
click at [385, 296] on div "Assets Add new + Investable Assets Checking / Savings / Treasuries $5,000 [PERS…" at bounding box center [237, 260] width 320 height 248
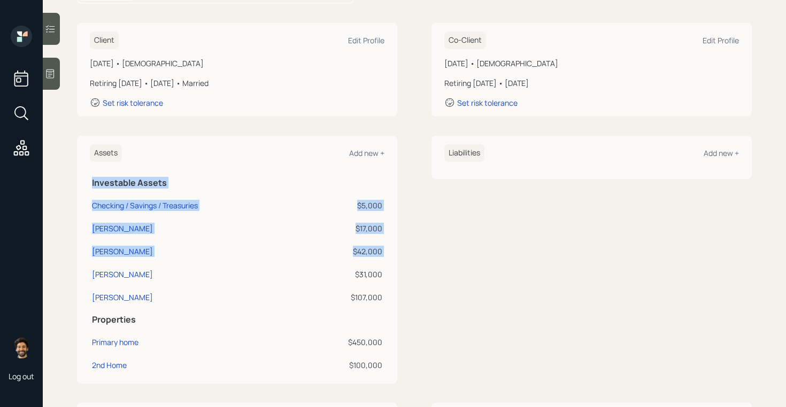
click at [385, 296] on div "Assets Add new + Investable Assets Checking / Savings / Treasuries $5,000 [PERS…" at bounding box center [237, 260] width 320 height 248
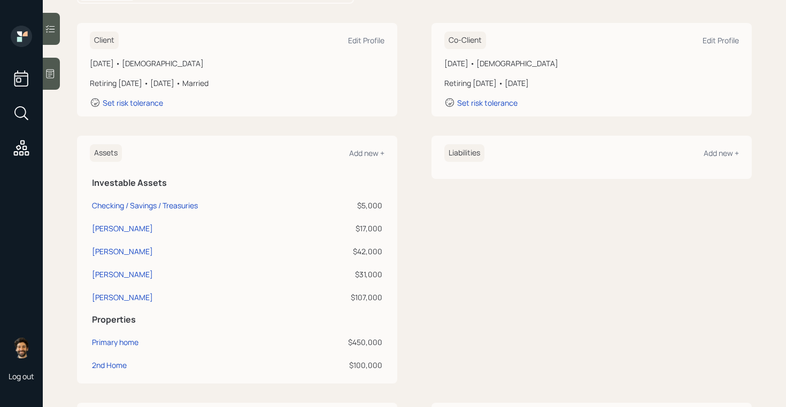
click at [349, 291] on td "$107,000" at bounding box center [346, 295] width 76 height 23
click at [112, 229] on div "[PERSON_NAME]" at bounding box center [122, 228] width 61 height 11
select select "roth_ira"
select select "balanced"
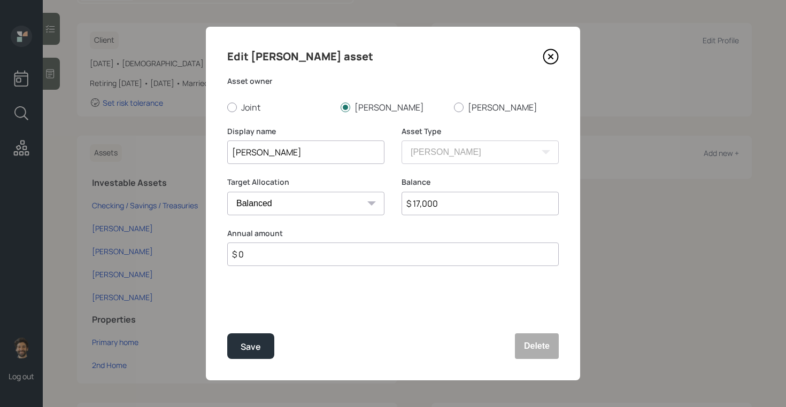
click at [340, 155] on input "[PERSON_NAME]" at bounding box center [305, 153] width 157 height 24
drag, startPoint x: 344, startPoint y: 155, endPoint x: 268, endPoint y: 155, distance: 75.4
click at [268, 155] on input "[PERSON_NAME] ([PERSON_NAME])" at bounding box center [305, 153] width 157 height 24
type input "[PERSON_NAME] (LMB)"
click at [552, 56] on icon at bounding box center [551, 57] width 4 height 4
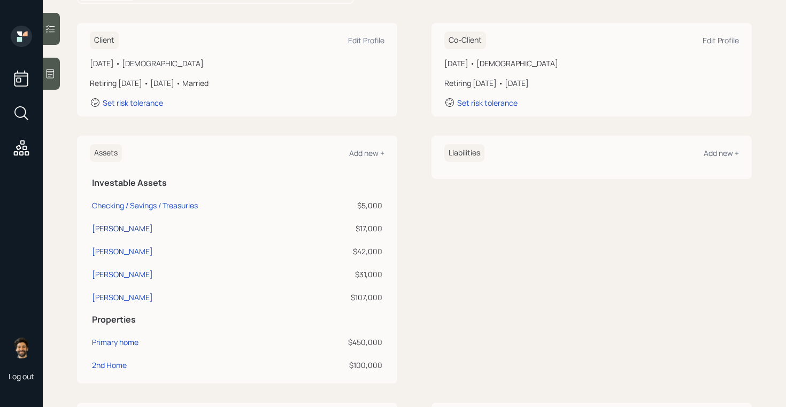
click at [107, 232] on div "[PERSON_NAME]" at bounding box center [122, 228] width 61 height 11
select select "roth_ira"
select select "balanced"
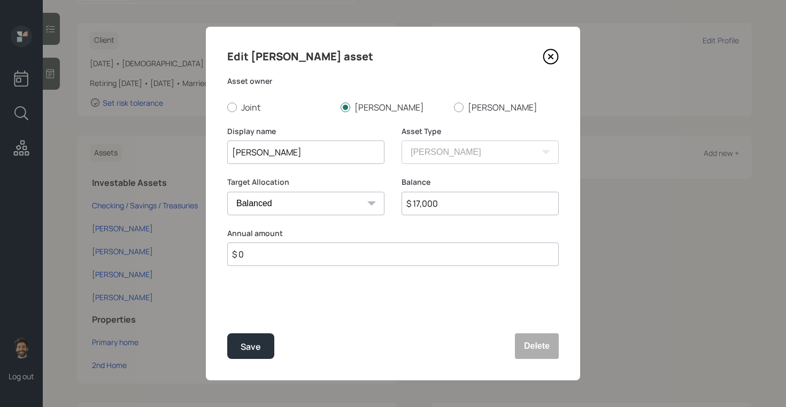
click at [310, 151] on input "[PERSON_NAME]" at bounding box center [305, 153] width 157 height 24
click at [289, 159] on input "[PERSON_NAME] (LMB)" at bounding box center [305, 153] width 157 height 24
click at [280, 154] on input "[PERSON_NAME] (LMB)" at bounding box center [305, 153] width 157 height 24
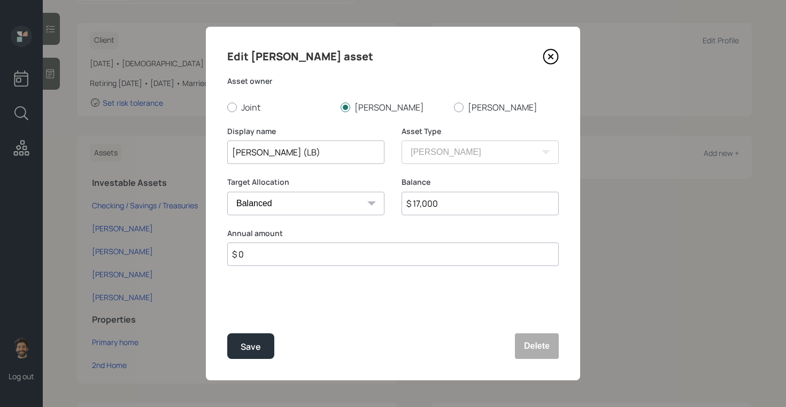
type input "[PERSON_NAME] (LNB)"
click at [281, 151] on input "[PERSON_NAME] (LNB)" at bounding box center [305, 153] width 157 height 24
click at [530, 347] on button "Delete" at bounding box center [537, 347] width 44 height 26
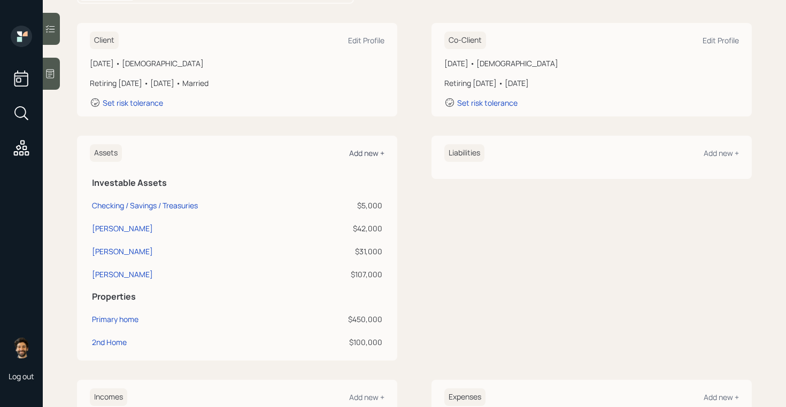
click at [356, 153] on div "Add new +" at bounding box center [366, 153] width 35 height 10
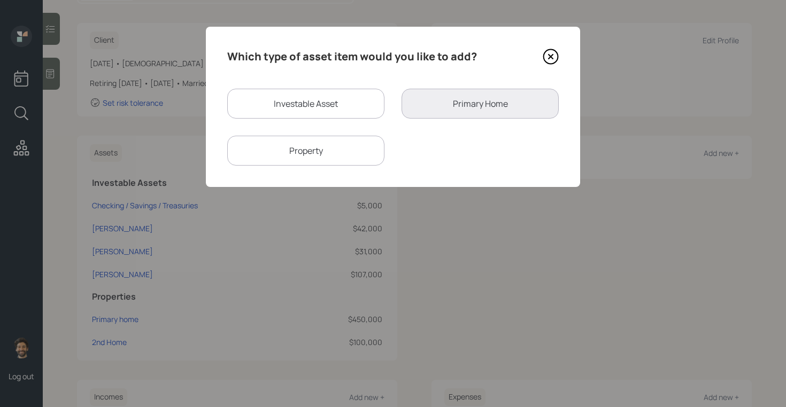
click at [293, 109] on div "Investable Asset" at bounding box center [305, 104] width 157 height 30
select select "taxable"
select select "balanced"
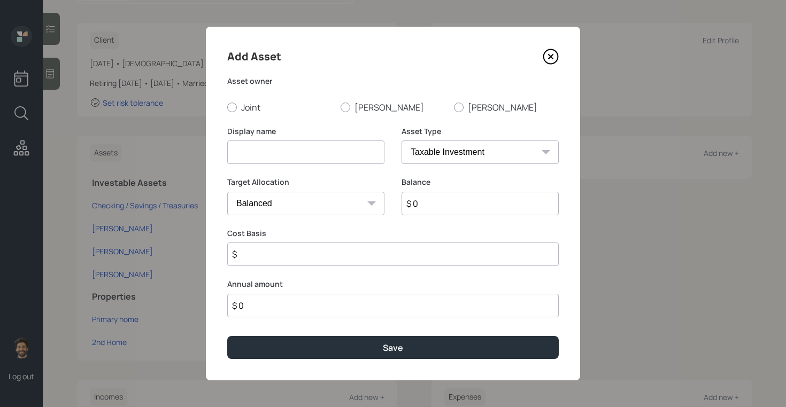
click at [297, 146] on input at bounding box center [305, 153] width 157 height 24
paste input "[PERSON_NAME] (LNB)"
type input "[PERSON_NAME] (LNB)"
click at [345, 105] on div at bounding box center [346, 108] width 10 height 10
click at [341, 107] on input "[PERSON_NAME]" at bounding box center [340, 107] width 1 height 1
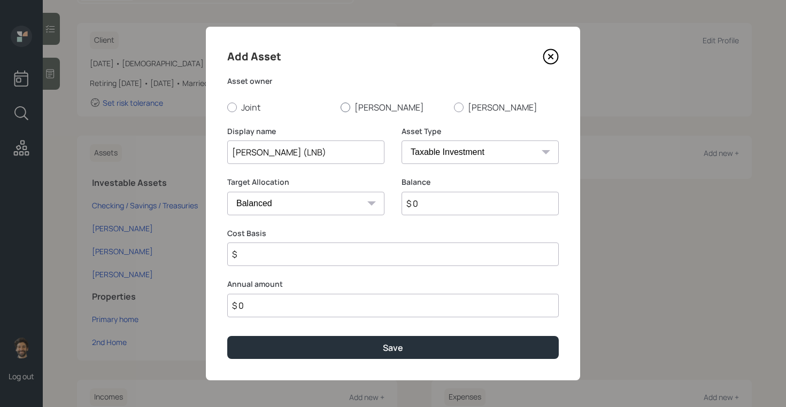
radio input "true"
click at [418, 140] on div "Asset Type SEP [PERSON_NAME] IRA 401(k) [PERSON_NAME] 401(k) 403(b) [PERSON_NAM…" at bounding box center [480, 145] width 157 height 39
click at [421, 152] on select "SEP [PERSON_NAME] IRA 401(k) [PERSON_NAME] 401(k) 403(b) [PERSON_NAME] 403(b) 4…" at bounding box center [480, 153] width 157 height 24
select select "roth_401k"
click at [402, 141] on select "SEP [PERSON_NAME] IRA 401(k) [PERSON_NAME] 401(k) 403(b) [PERSON_NAME] 403(b) 4…" at bounding box center [480, 153] width 157 height 24
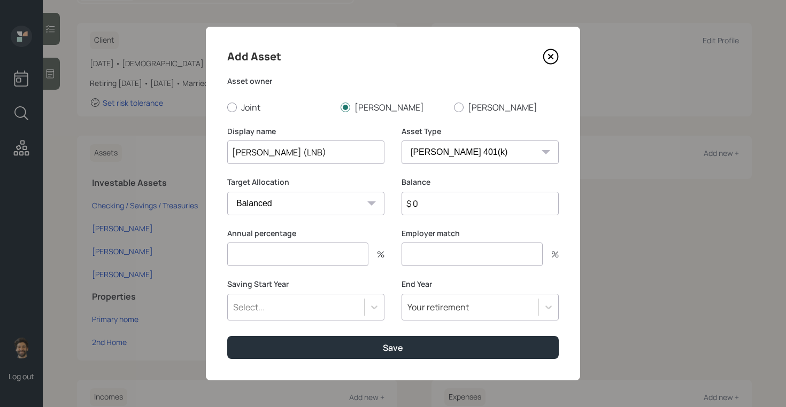
click at [308, 152] on input "[PERSON_NAME] (LNB)" at bounding box center [305, 153] width 157 height 24
click at [230, 151] on input "[PERSON_NAME] (LNB)" at bounding box center [305, 153] width 157 height 24
click at [243, 149] on input "CUrrent [PERSON_NAME] (LNB)" at bounding box center [305, 153] width 157 height 24
click at [288, 152] on input "Current [PERSON_NAME] (LNB)" at bounding box center [305, 153] width 157 height 24
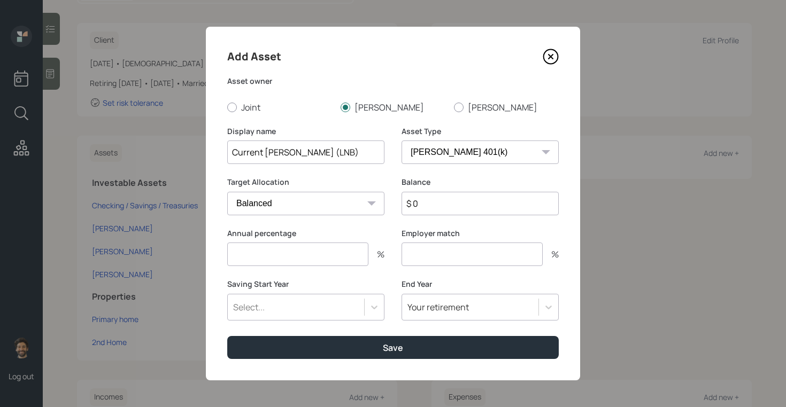
click at [297, 155] on input "Current [PERSON_NAME] (LNB)" at bounding box center [305, 153] width 157 height 24
type input "Current [PERSON_NAME] 401k (LNB)"
click at [437, 207] on input "$ 0" at bounding box center [480, 204] width 157 height 24
type input "$ 17,000"
click at [297, 315] on div "Select..." at bounding box center [305, 307] width 157 height 27
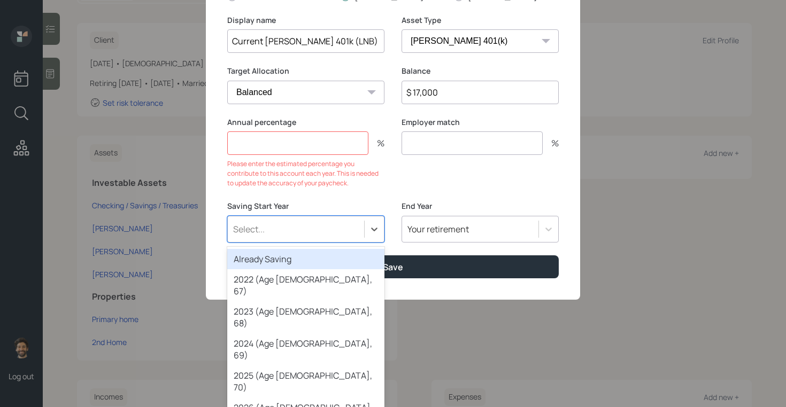
click at [275, 258] on div "Already Saving" at bounding box center [305, 259] width 157 height 20
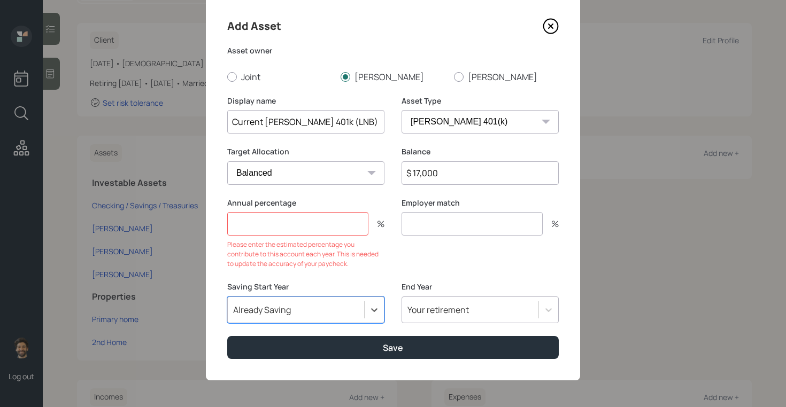
click at [434, 221] on input "number" at bounding box center [472, 224] width 141 height 24
type input "0"
click at [276, 219] on input "number" at bounding box center [297, 224] width 141 height 24
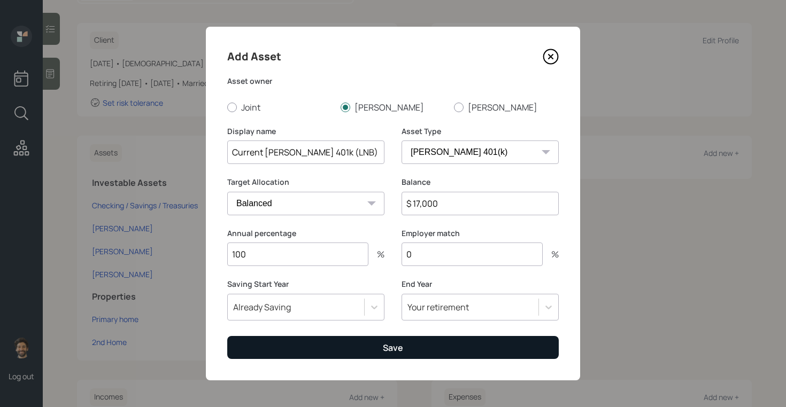
type input "100"
click at [247, 340] on button "Save" at bounding box center [393, 347] width 332 height 23
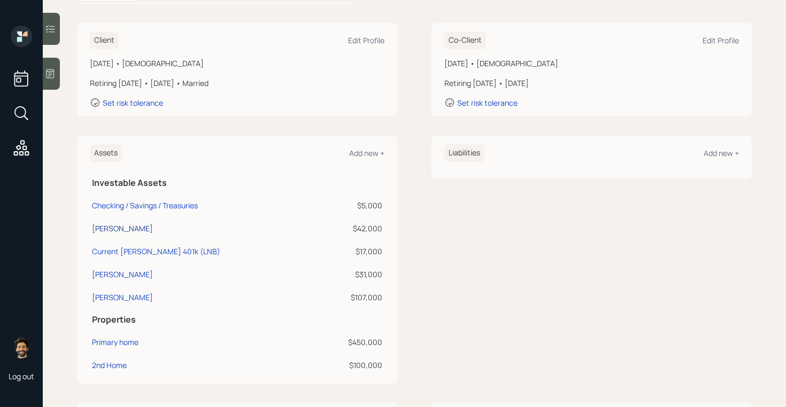
click at [97, 230] on div "[PERSON_NAME]" at bounding box center [122, 228] width 61 height 11
select select "roth_ira"
select select "balanced"
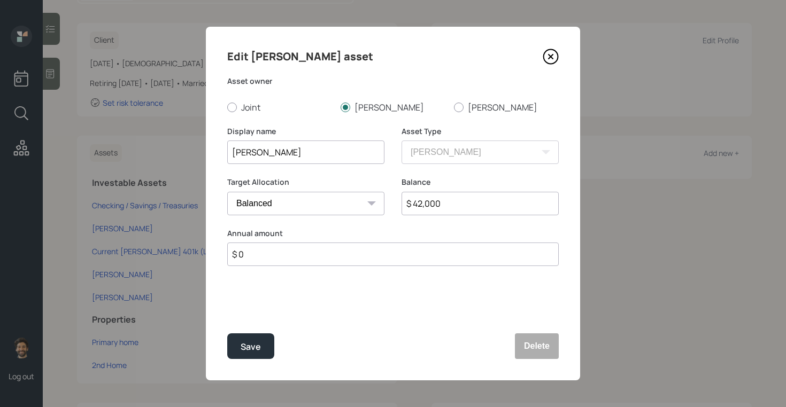
drag, startPoint x: 460, startPoint y: 199, endPoint x: 380, endPoint y: 199, distance: 80.7
click at [380, 199] on div "Target Allocation Cash Conservative Balanced Aggressive Balance $ 42,000" at bounding box center [393, 202] width 332 height 51
click at [318, 155] on input "[PERSON_NAME]" at bounding box center [305, 153] width 157 height 24
click at [280, 155] on input "[PERSON_NAME] ([PERSON_NAME])" at bounding box center [305, 153] width 157 height 24
type input "[PERSON_NAME] ([PERSON_NAME])"
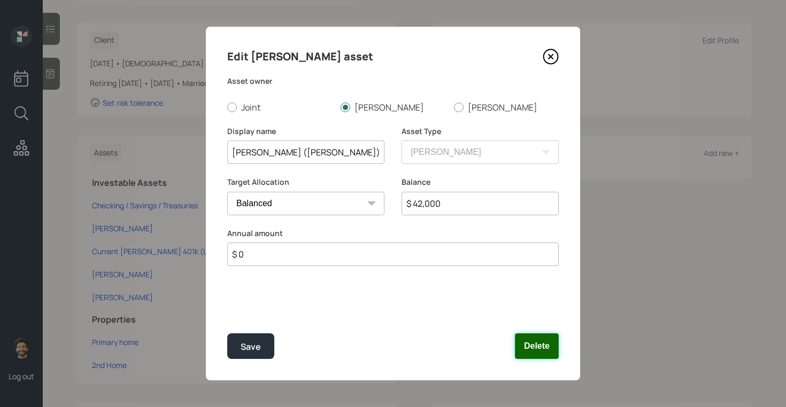
click at [542, 340] on button "Delete" at bounding box center [537, 347] width 44 height 26
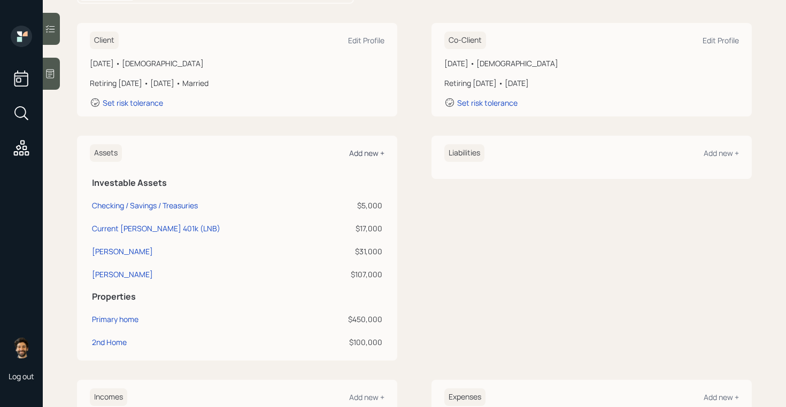
click at [364, 152] on div "Add new +" at bounding box center [366, 153] width 35 height 10
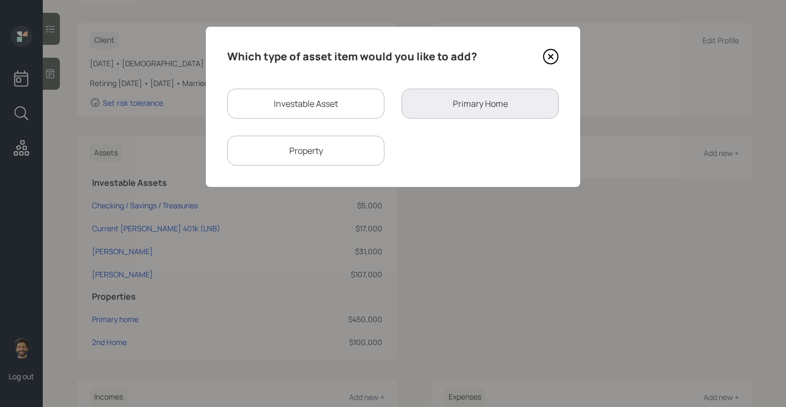
click at [288, 96] on div "Investable Asset" at bounding box center [305, 104] width 157 height 30
select select "taxable"
select select "balanced"
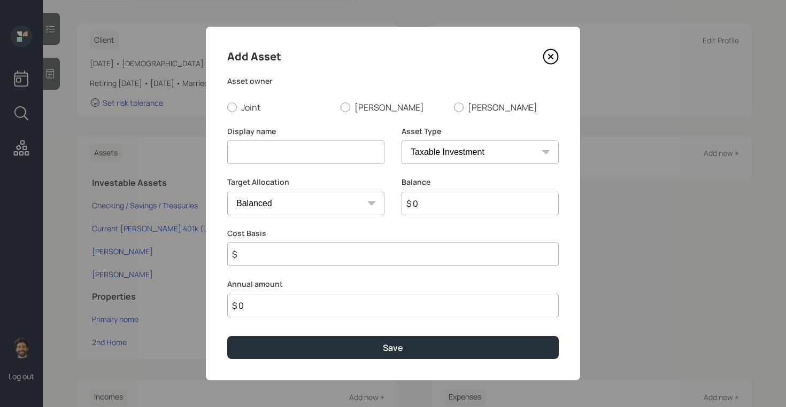
click at [270, 151] on input at bounding box center [305, 153] width 157 height 24
type input "Current"
click at [436, 158] on select "SEP [PERSON_NAME] IRA 401(k) [PERSON_NAME] 401(k) 403(b) [PERSON_NAME] 403(b) 4…" at bounding box center [480, 153] width 157 height 24
select select "roth_401k"
click at [402, 141] on select "SEP [PERSON_NAME] IRA 401(k) [PERSON_NAME] 401(k) 403(b) [PERSON_NAME] 403(b) 4…" at bounding box center [480, 153] width 157 height 24
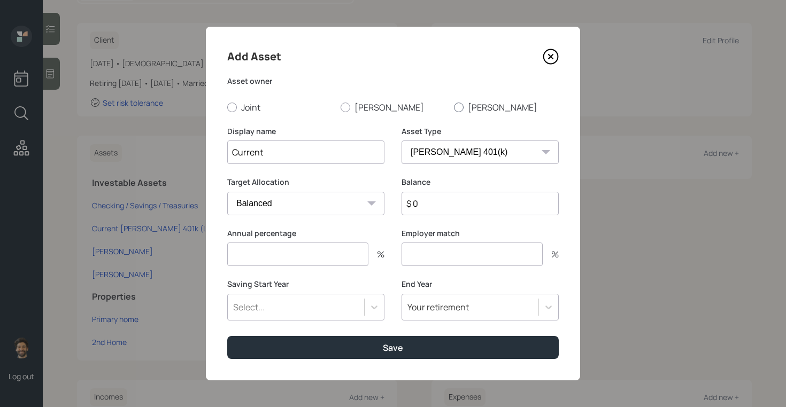
click at [461, 108] on div at bounding box center [459, 108] width 10 height 10
click at [454, 107] on input "[PERSON_NAME]" at bounding box center [453, 107] width 1 height 1
radio input "true"
click at [305, 250] on input "number" at bounding box center [297, 255] width 141 height 24
type input "0"
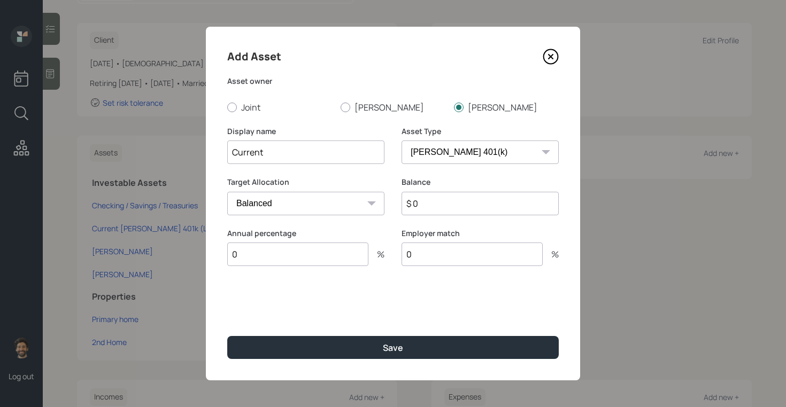
type input "0"
click at [420, 203] on input "$ 0" at bounding box center [480, 204] width 157 height 24
click at [310, 156] on input "Current" at bounding box center [305, 153] width 157 height 24
type input "Current [PERSON_NAME] 401k"
click at [429, 201] on input "$ 0" at bounding box center [480, 204] width 157 height 24
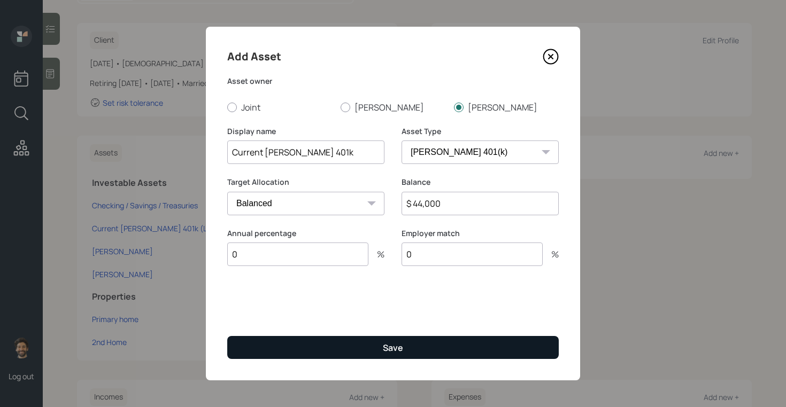
type input "$ 44,000"
click at [343, 347] on button "Save" at bounding box center [393, 347] width 332 height 23
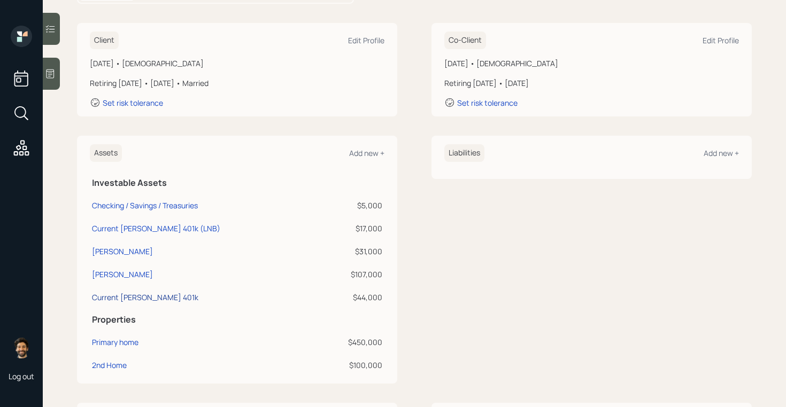
click at [122, 295] on div "Current [PERSON_NAME] 401k" at bounding box center [145, 297] width 106 height 11
select select "roth_401k"
select select "balanced"
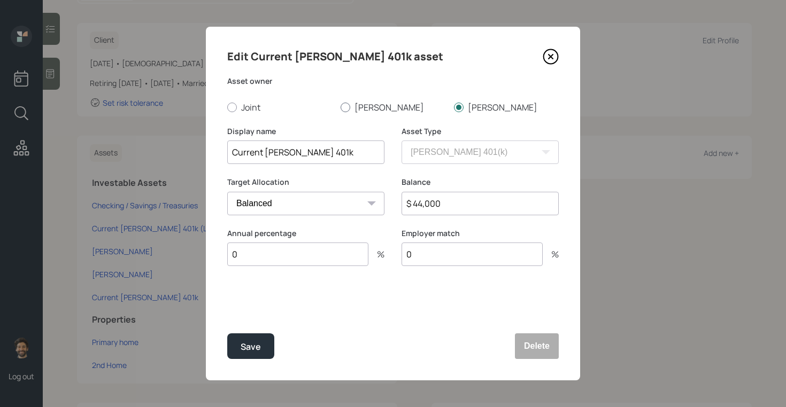
click at [360, 109] on label "[PERSON_NAME]" at bounding box center [393, 108] width 105 height 12
click at [341, 107] on input "[PERSON_NAME]" at bounding box center [340, 107] width 1 height 1
radio input "true"
click at [241, 349] on div "Save" at bounding box center [251, 347] width 20 height 14
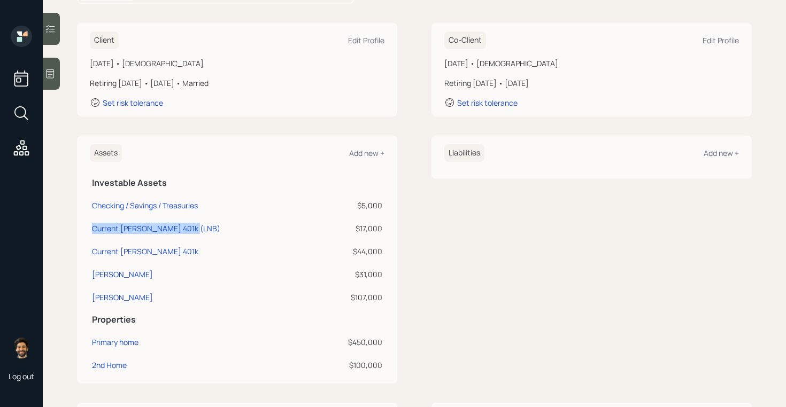
drag, startPoint x: 93, startPoint y: 229, endPoint x: 194, endPoint y: 231, distance: 101.6
click at [194, 231] on div "Current [PERSON_NAME] 401k (LNB)" at bounding box center [204, 228] width 224 height 11
click at [96, 251] on div "Current [PERSON_NAME] 401k" at bounding box center [145, 251] width 106 height 11
select select "roth_401k"
select select "balanced"
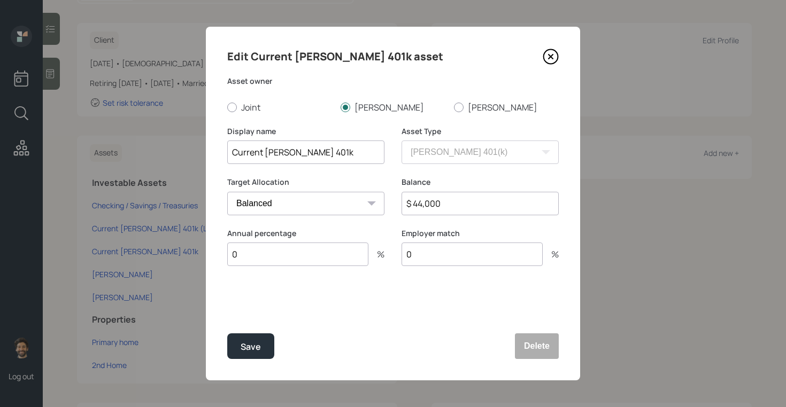
click at [261, 152] on input "Current [PERSON_NAME] 401k" at bounding box center [305, 153] width 157 height 24
click at [342, 156] on input "Current [PERSON_NAME] 401k" at bounding box center [305, 153] width 157 height 24
click at [330, 151] on input "Current [PERSON_NAME] 401k (LNB)" at bounding box center [305, 153] width 157 height 24
type input "Current [PERSON_NAME] 401k ([PERSON_NAME])"
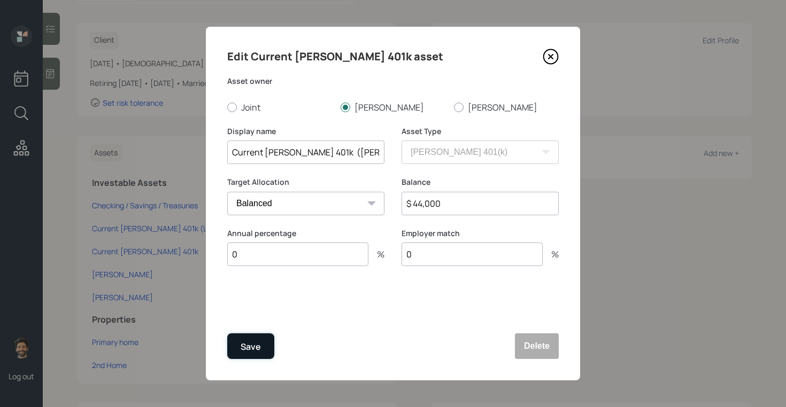
click at [243, 343] on div "Save" at bounding box center [251, 347] width 20 height 14
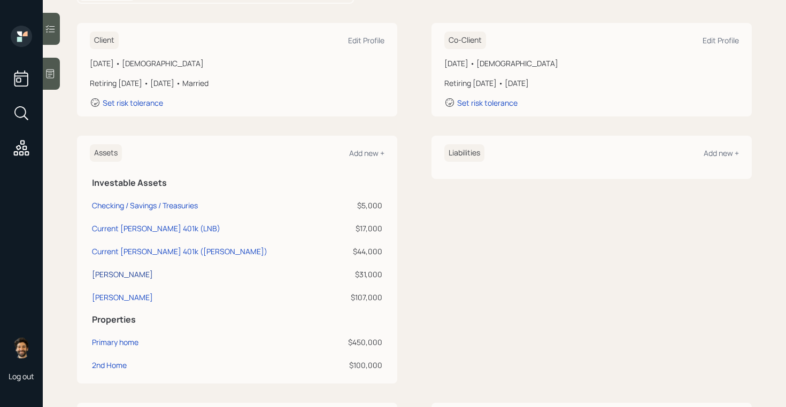
click at [118, 273] on div "[PERSON_NAME]" at bounding box center [122, 274] width 61 height 11
select select "taxable"
select select "balanced"
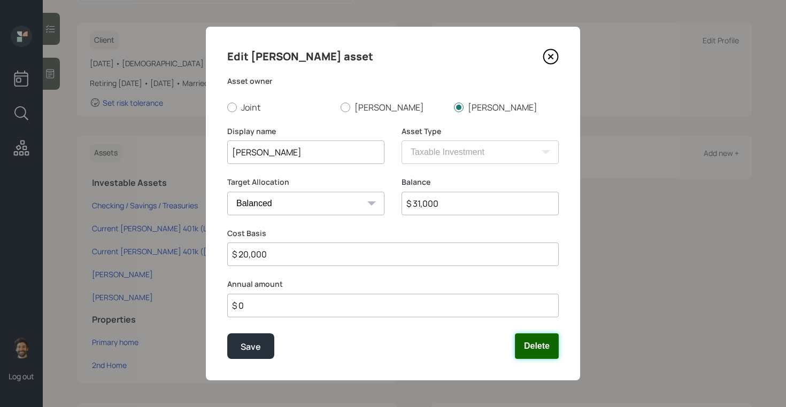
click at [528, 338] on button "Delete" at bounding box center [537, 347] width 44 height 26
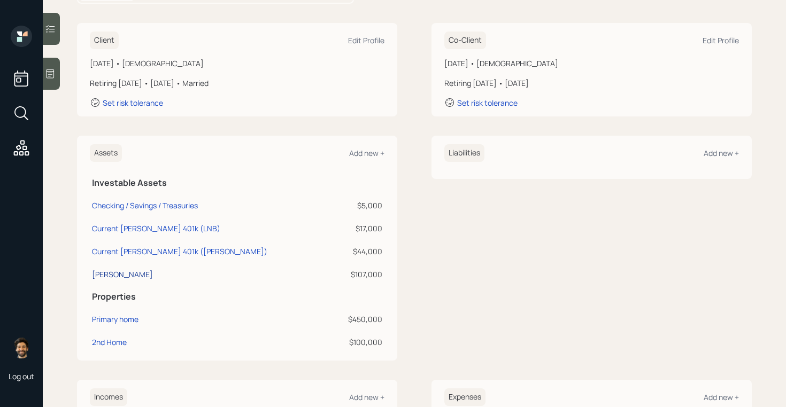
click at [99, 271] on div "[PERSON_NAME]" at bounding box center [122, 274] width 61 height 11
select select "roth_ira"
select select "balanced"
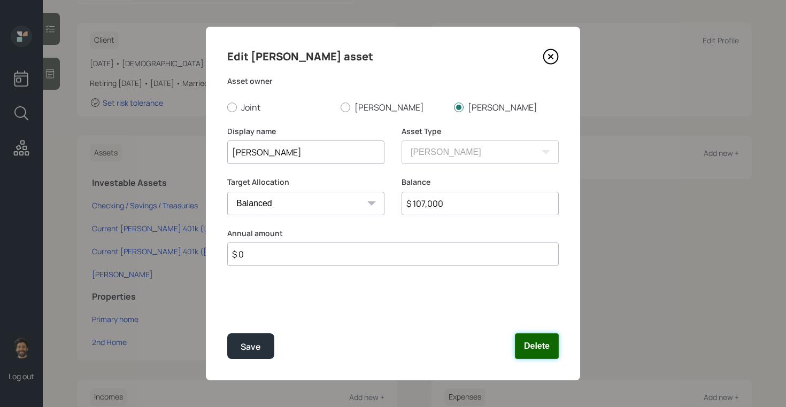
click at [534, 349] on button "Delete" at bounding box center [537, 347] width 44 height 26
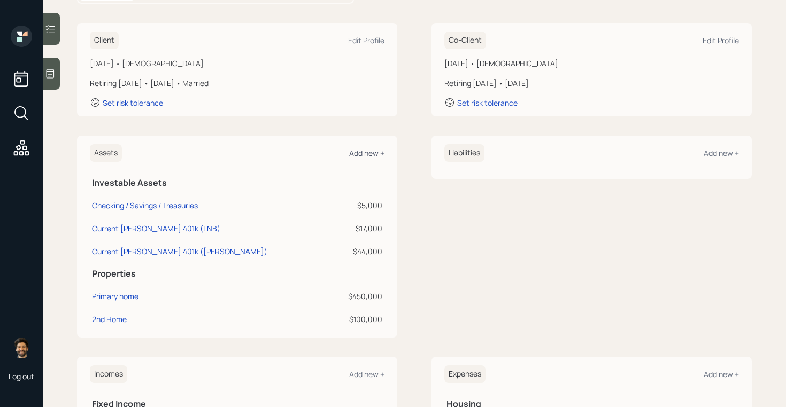
click at [359, 156] on div "Add new +" at bounding box center [366, 153] width 35 height 10
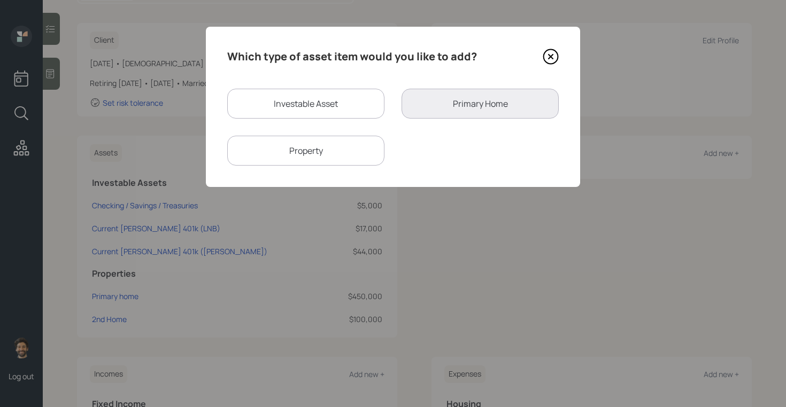
click at [283, 107] on div "Investable Asset" at bounding box center [305, 104] width 157 height 30
select select "taxable"
select select "balanced"
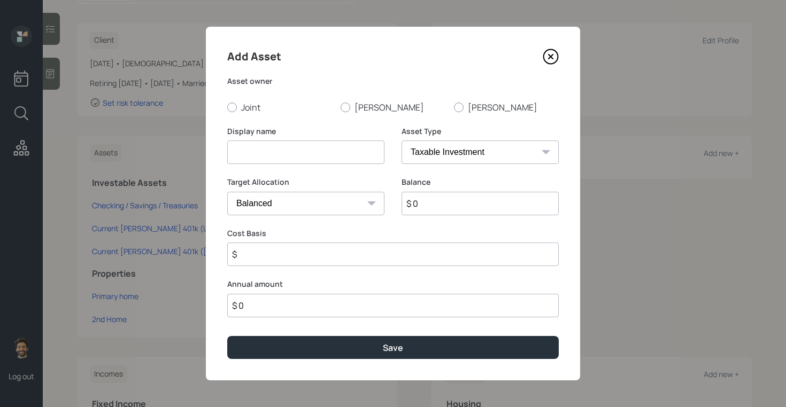
click at [287, 146] on input at bounding box center [305, 153] width 157 height 24
type input "Current [PERSON_NAME] 401k (LNB)"
click at [451, 151] on select "SEP [PERSON_NAME] IRA 401(k) [PERSON_NAME] 401(k) 403(b) [PERSON_NAME] 403(b) 4…" at bounding box center [480, 153] width 157 height 24
select select "roth_401k"
click at [402, 141] on select "SEP [PERSON_NAME] IRA 401(k) [PERSON_NAME] 401(k) 403(b) [PERSON_NAME] 403(b) 4…" at bounding box center [480, 153] width 157 height 24
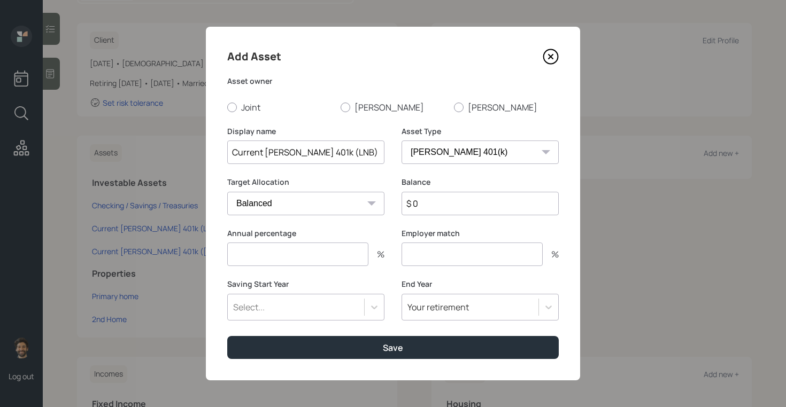
click at [436, 199] on input "$ 0" at bounding box center [480, 204] width 157 height 24
type input "$"
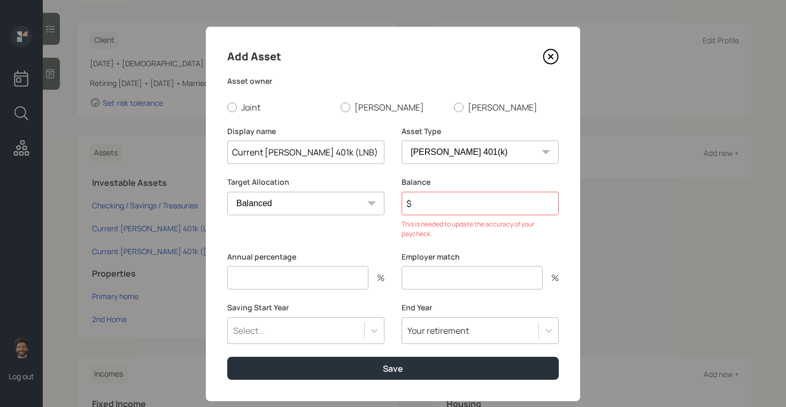
click at [291, 263] on div "Annual percentage %" at bounding box center [305, 271] width 157 height 39
type input "100"
type input "0"
click at [438, 201] on input "$" at bounding box center [480, 204] width 157 height 24
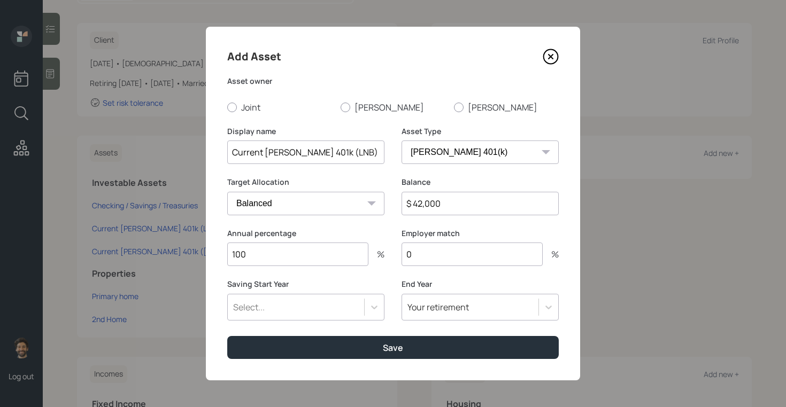
type input "$ 42,000"
click at [317, 311] on div "Select..." at bounding box center [296, 307] width 136 height 18
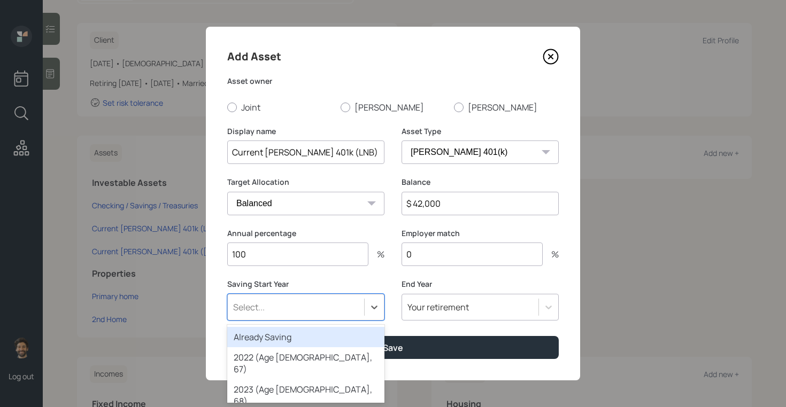
click at [259, 336] on div "Already Saving" at bounding box center [305, 337] width 157 height 20
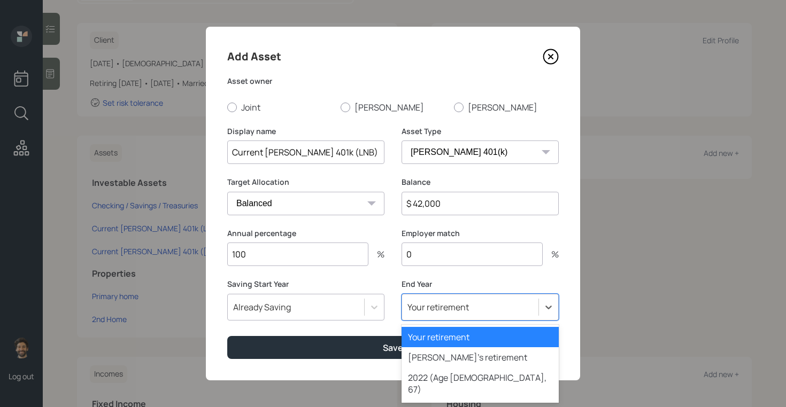
click at [416, 319] on div "Your retirement" at bounding box center [480, 307] width 157 height 27
click at [420, 361] on div "[PERSON_NAME]'s retirement" at bounding box center [480, 358] width 157 height 20
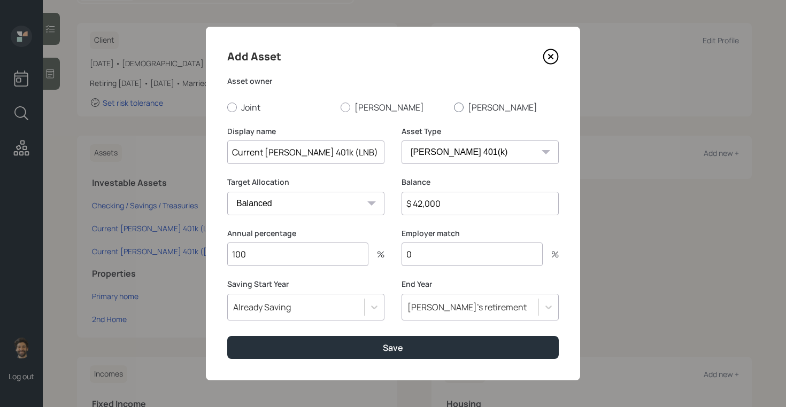
click at [461, 107] on div at bounding box center [459, 108] width 10 height 10
click at [454, 107] on input "[PERSON_NAME]" at bounding box center [453, 107] width 1 height 1
radio input "true"
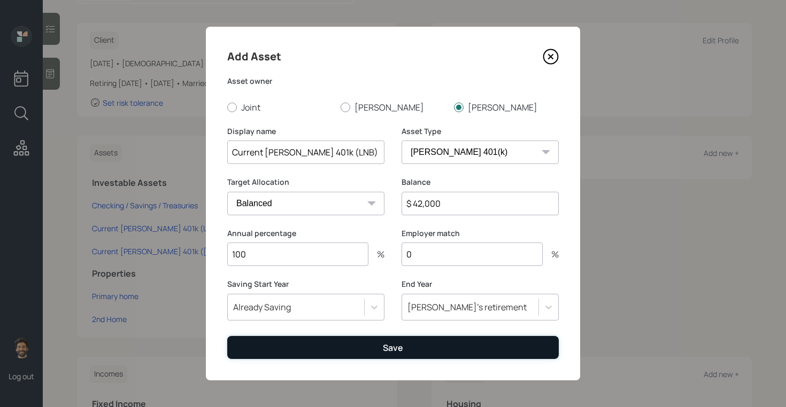
click at [292, 348] on button "Save" at bounding box center [393, 347] width 332 height 23
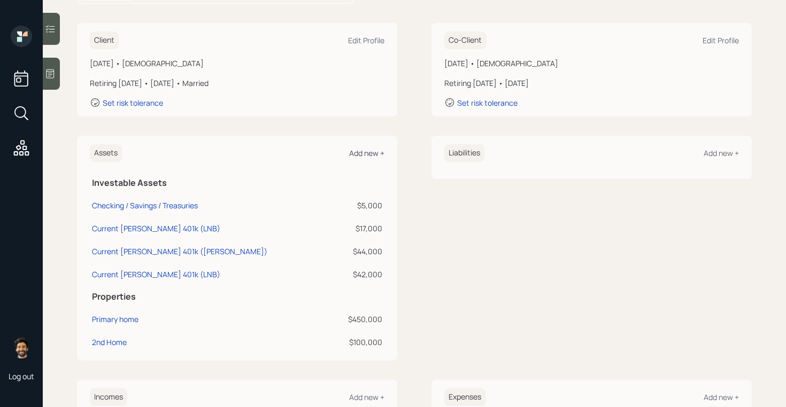
click at [363, 153] on div "Add new +" at bounding box center [366, 153] width 35 height 10
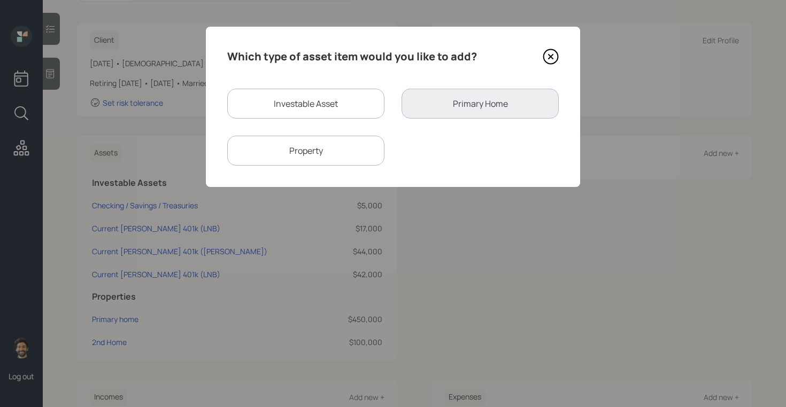
click at [295, 104] on div "Investable Asset" at bounding box center [305, 104] width 157 height 30
select select "taxable"
select select "balanced"
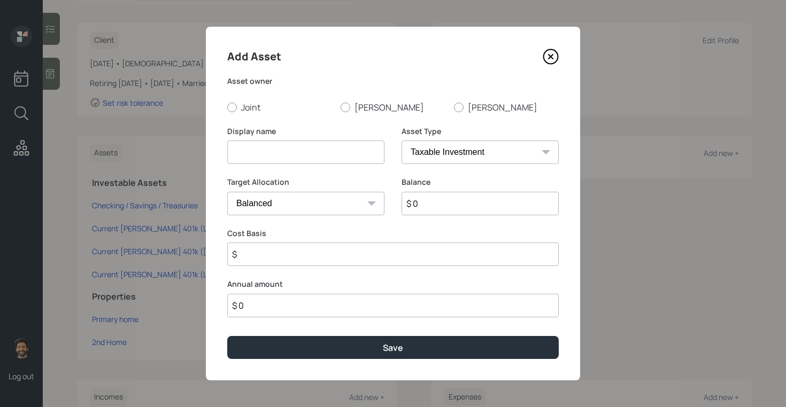
click at [273, 163] on input at bounding box center [305, 153] width 157 height 24
type input "J"
click at [340, 148] on input "Current [PERSON_NAME] 401k 9Schwab)" at bounding box center [305, 153] width 157 height 24
type input "Current [PERSON_NAME] 401k ([PERSON_NAME])"
click at [481, 109] on label "[PERSON_NAME]" at bounding box center [506, 108] width 105 height 12
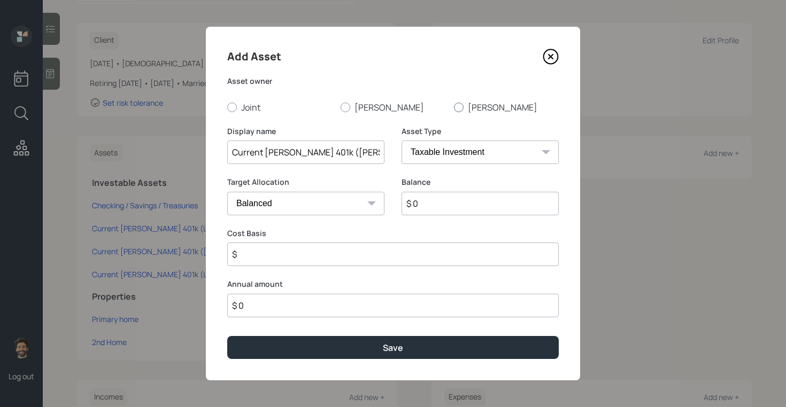
click at [454, 107] on input "[PERSON_NAME]" at bounding box center [453, 107] width 1 height 1
radio input "true"
click at [441, 160] on select "SEP [PERSON_NAME] IRA 401(k) [PERSON_NAME] 401(k) 403(b) [PERSON_NAME] 403(b) 4…" at bounding box center [480, 153] width 157 height 24
select select "roth_401k"
click at [402, 141] on select "SEP [PERSON_NAME] IRA 401(k) [PERSON_NAME] 401(k) 403(b) [PERSON_NAME] 403(b) 4…" at bounding box center [480, 153] width 157 height 24
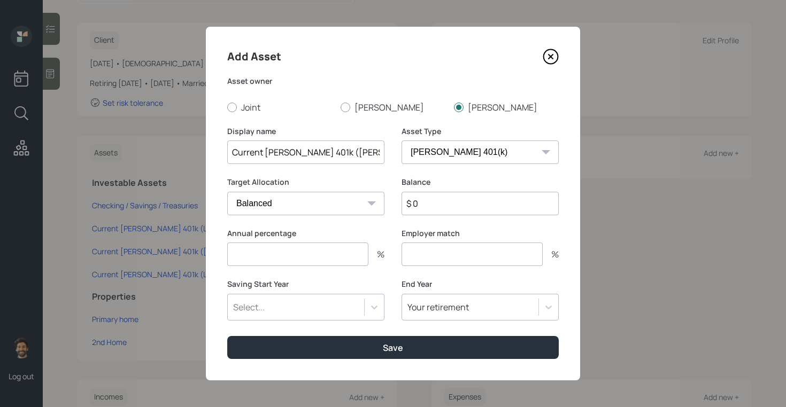
click at [427, 206] on input "$ 0" at bounding box center [480, 204] width 157 height 24
type input "$ 36,000"
type input "0"
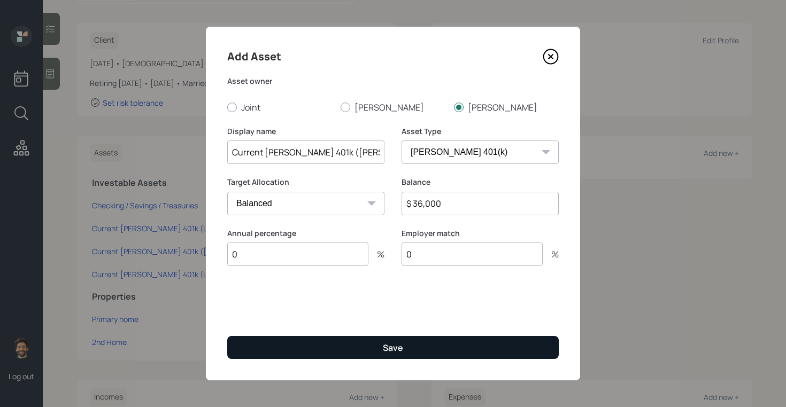
type input "0"
click at [398, 338] on button "Save" at bounding box center [393, 347] width 332 height 23
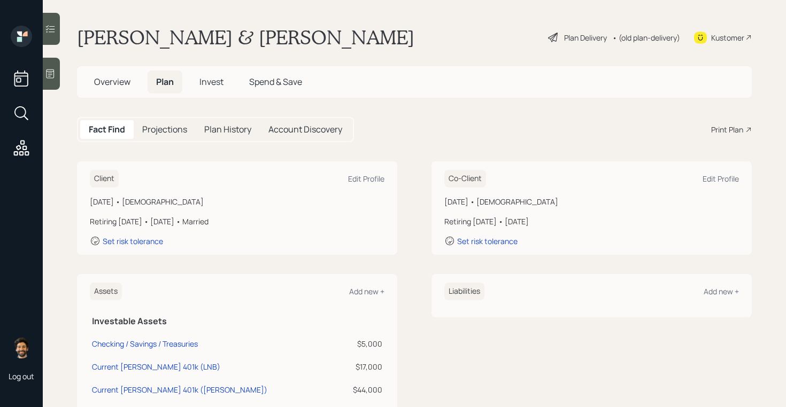
click at [52, 78] on icon at bounding box center [50, 73] width 11 height 11
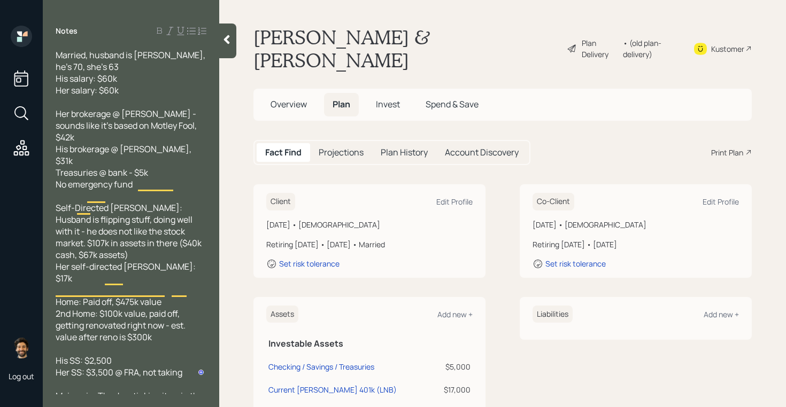
click at [228, 41] on icon at bounding box center [227, 39] width 6 height 9
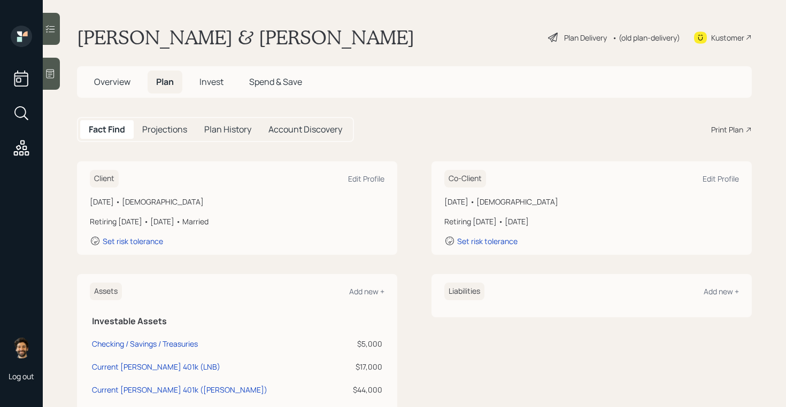
click at [50, 75] on icon at bounding box center [50, 73] width 11 height 11
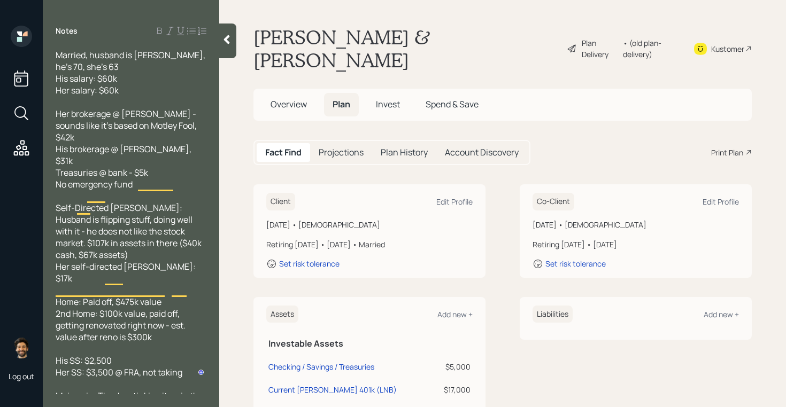
click at [229, 39] on icon at bounding box center [226, 39] width 11 height 11
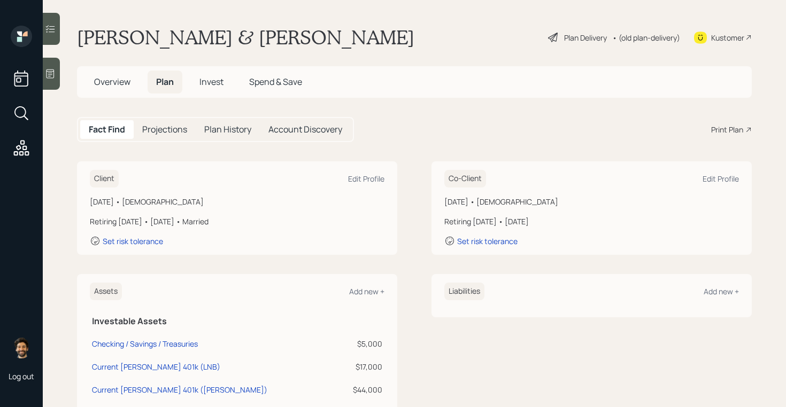
click at [50, 74] on icon at bounding box center [50, 73] width 11 height 11
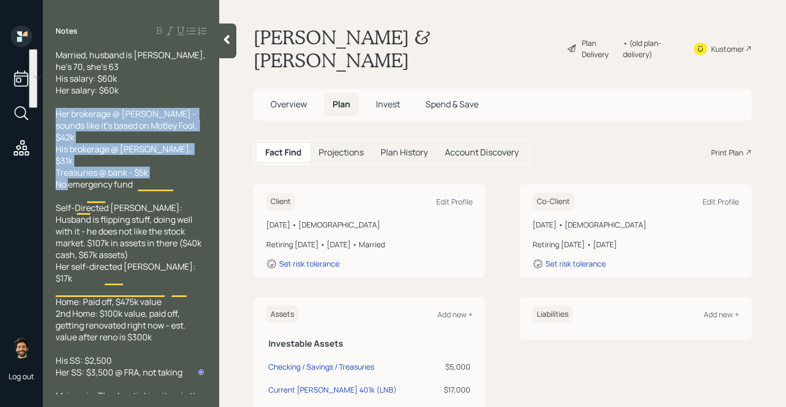
drag, startPoint x: 144, startPoint y: 158, endPoint x: 57, endPoint y: 115, distance: 97.8
click at [57, 115] on div "Her brokerage @ [PERSON_NAME] - sounds like it's based on Motley Fool, $42k His…" at bounding box center [131, 149] width 151 height 82
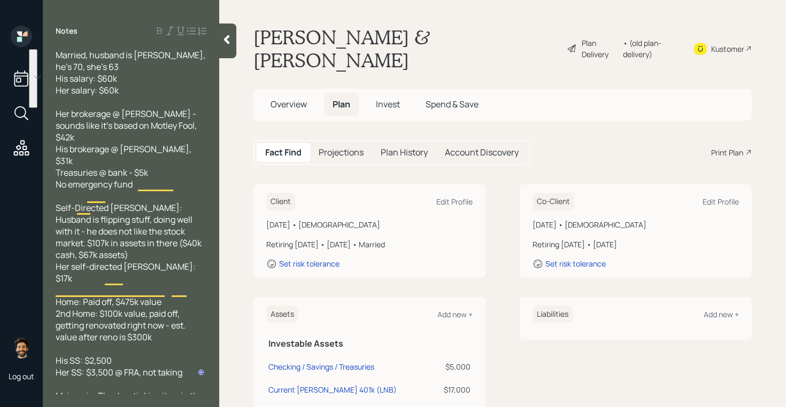
click at [107, 237] on span "Self-Directed [PERSON_NAME]: Husband is flipping stuff, doing well with it - he…" at bounding box center [130, 243] width 148 height 82
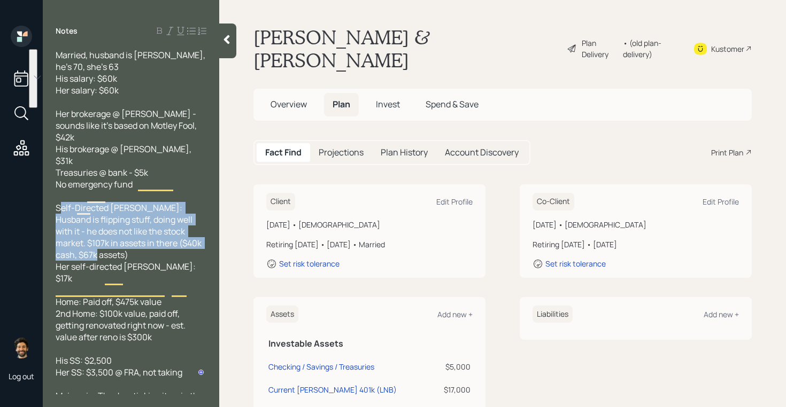
drag, startPoint x: 186, startPoint y: 237, endPoint x: 59, endPoint y: 186, distance: 137.0
click at [59, 202] on div "Self-Directed [PERSON_NAME]: Husband is flipping stuff, doing well with it - he…" at bounding box center [131, 243] width 151 height 82
click at [123, 230] on div "Self-Directed [PERSON_NAME]: Husband is flipping stuff, doing well with it - he…" at bounding box center [131, 243] width 151 height 82
drag, startPoint x: 168, startPoint y: 242, endPoint x: 56, endPoint y: 186, distance: 125.8
click at [56, 202] on div "Self-Directed [PERSON_NAME]: Husband is flipping stuff, doing well with it - he…" at bounding box center [131, 243] width 151 height 82
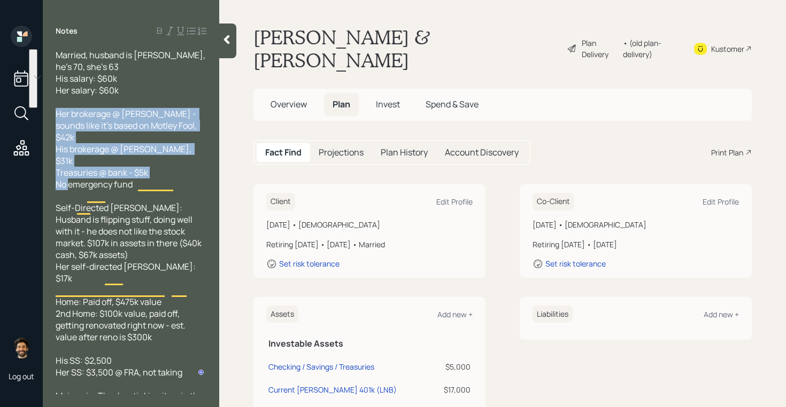
drag, startPoint x: 148, startPoint y: 162, endPoint x: 54, endPoint y: 114, distance: 105.2
click at [54, 114] on div "Married, husband is [PERSON_NAME], he's 70, she's 63 His salary: $60k Her salar…" at bounding box center [131, 221] width 176 height 345
click at [147, 159] on div "Her brokerage @ [PERSON_NAME] - sounds like it's based on Motley Fool, $42k His…" at bounding box center [131, 149] width 151 height 82
drag, startPoint x: 145, startPoint y: 170, endPoint x: 50, endPoint y: 112, distance: 111.2
click at [50, 112] on div "Married, husband is [PERSON_NAME], he's 70, she's 63 His salary: $60k Her salar…" at bounding box center [131, 221] width 176 height 345
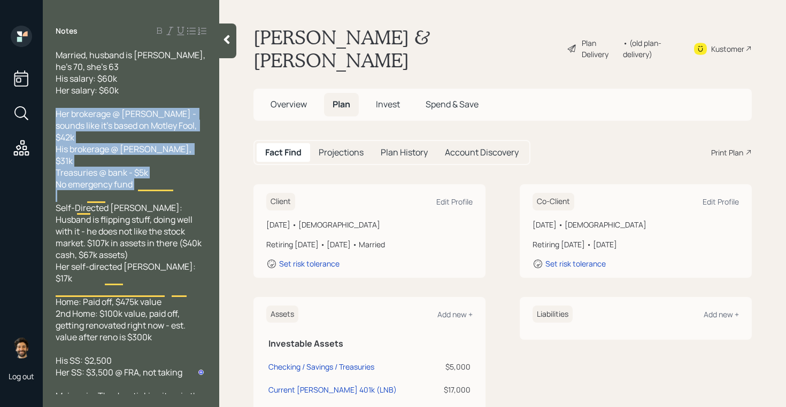
click at [93, 114] on span "Her brokerage @ [PERSON_NAME] - sounds like it's based on Motley Fool, $42k His…" at bounding box center [127, 149] width 143 height 82
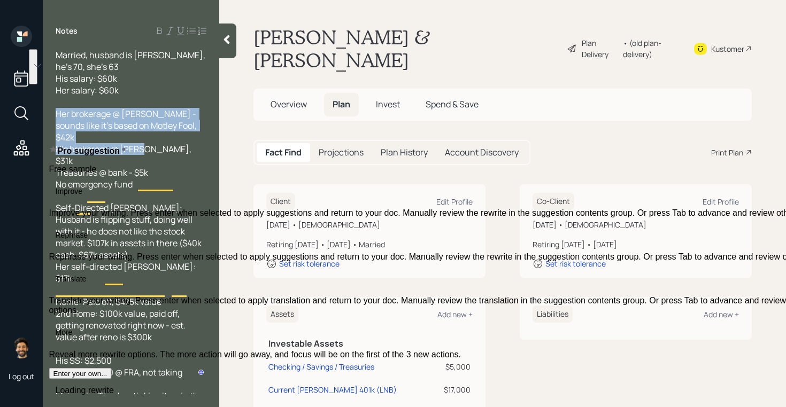
drag, startPoint x: 178, startPoint y: 135, endPoint x: 58, endPoint y: 110, distance: 122.0
click at [58, 110] on div "Her brokerage @ [PERSON_NAME] - sounds like it's based on Motley Fool, $42k His…" at bounding box center [131, 149] width 151 height 82
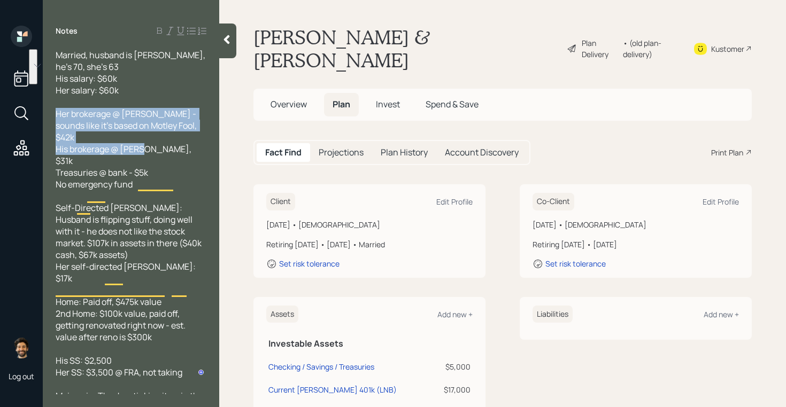
click at [84, 115] on span "Her brokerage @ [PERSON_NAME] - sounds like it's based on Motley Fool, $42k His…" at bounding box center [127, 149] width 143 height 82
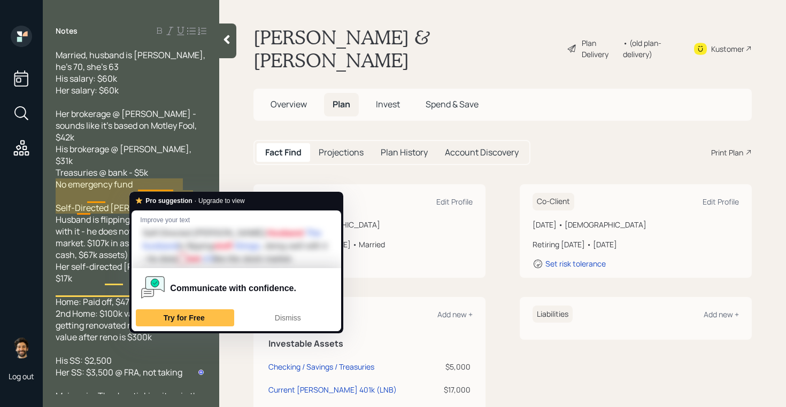
click at [151, 156] on div "Her brokerage @ [PERSON_NAME] - sounds like it's based on Motley Fool, $42k His…" at bounding box center [131, 149] width 151 height 82
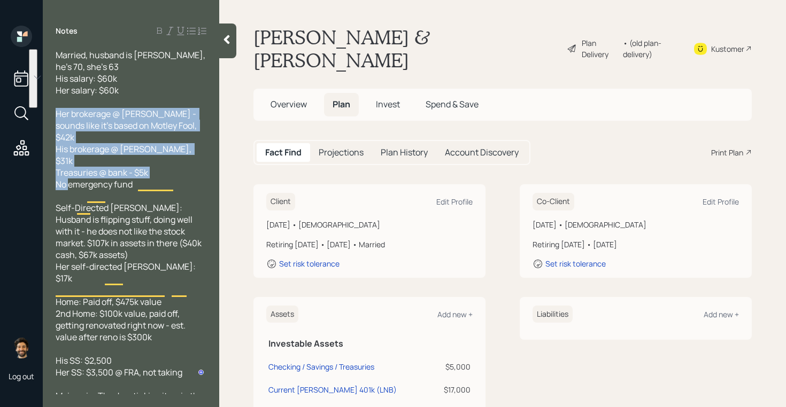
drag, startPoint x: 142, startPoint y: 156, endPoint x: 56, endPoint y: 116, distance: 94.8
click at [56, 116] on div "Her brokerage @ [PERSON_NAME] - sounds like it's based on Motley Fool, $42k His…" at bounding box center [131, 149] width 151 height 82
click at [82, 119] on span "Her brokerage @ [PERSON_NAME] - sounds like it's based on Motley Fool, $42k His…" at bounding box center [127, 149] width 143 height 82
drag, startPoint x: 151, startPoint y: 152, endPoint x: 55, endPoint y: 116, distance: 103.4
click at [55, 116] on div "Married, husband is [PERSON_NAME], he's 70, she's 63 His salary: $60k Her salar…" at bounding box center [131, 221] width 176 height 345
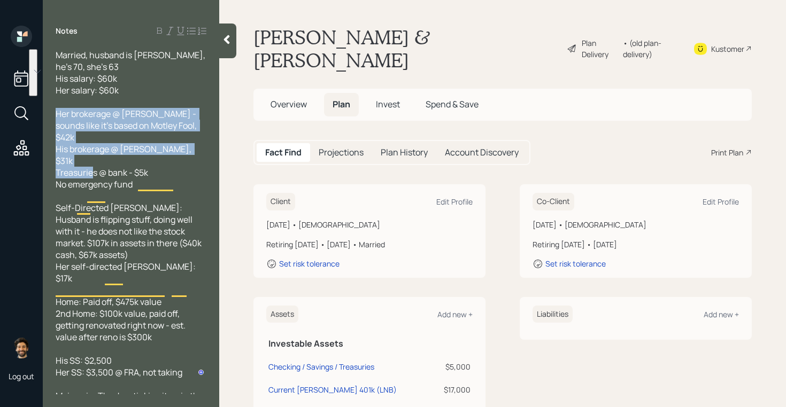
click at [129, 141] on span "Her brokerage @ [PERSON_NAME] - sounds like it's based on Motley Fool, $42k His…" at bounding box center [127, 149] width 143 height 82
drag, startPoint x: 138, startPoint y: 156, endPoint x: 56, endPoint y: 117, distance: 91.4
click at [56, 117] on div "Her brokerage @ [PERSON_NAME] - sounds like it's based on Motley Fool, $42k His…" at bounding box center [131, 149] width 151 height 82
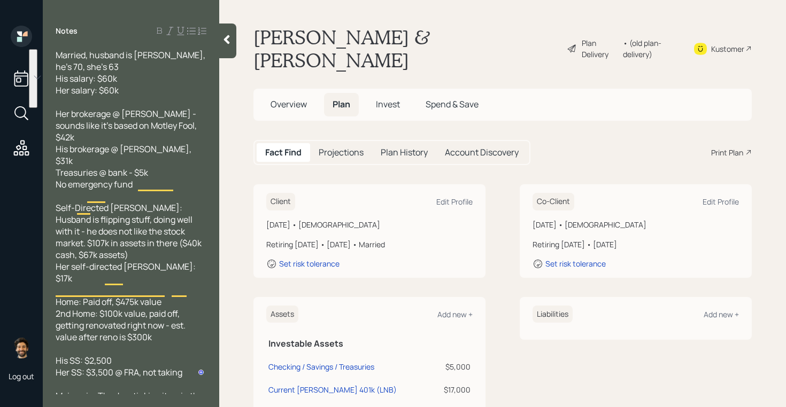
click at [231, 34] on icon at bounding box center [226, 39] width 11 height 11
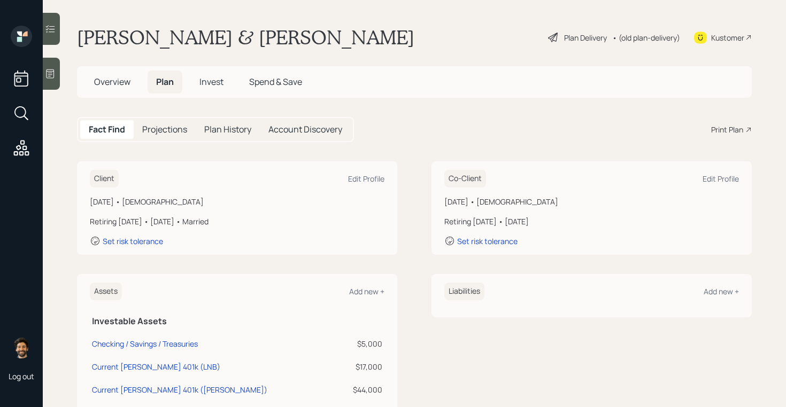
click at [51, 80] on div at bounding box center [51, 74] width 17 height 32
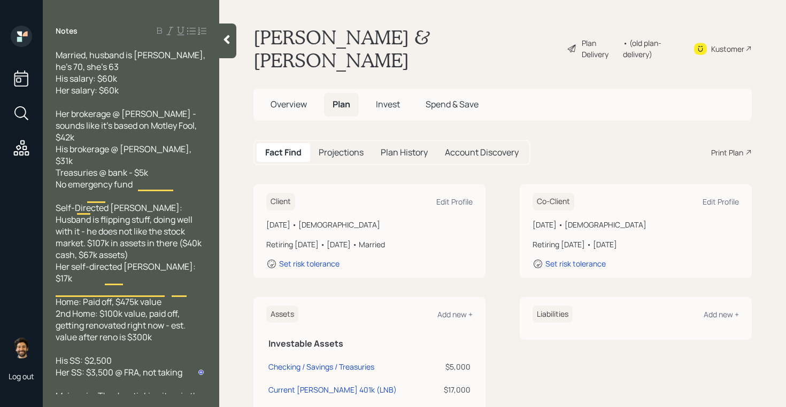
click at [221, 47] on div at bounding box center [227, 41] width 17 height 35
